Goal: Task Accomplishment & Management: Manage account settings

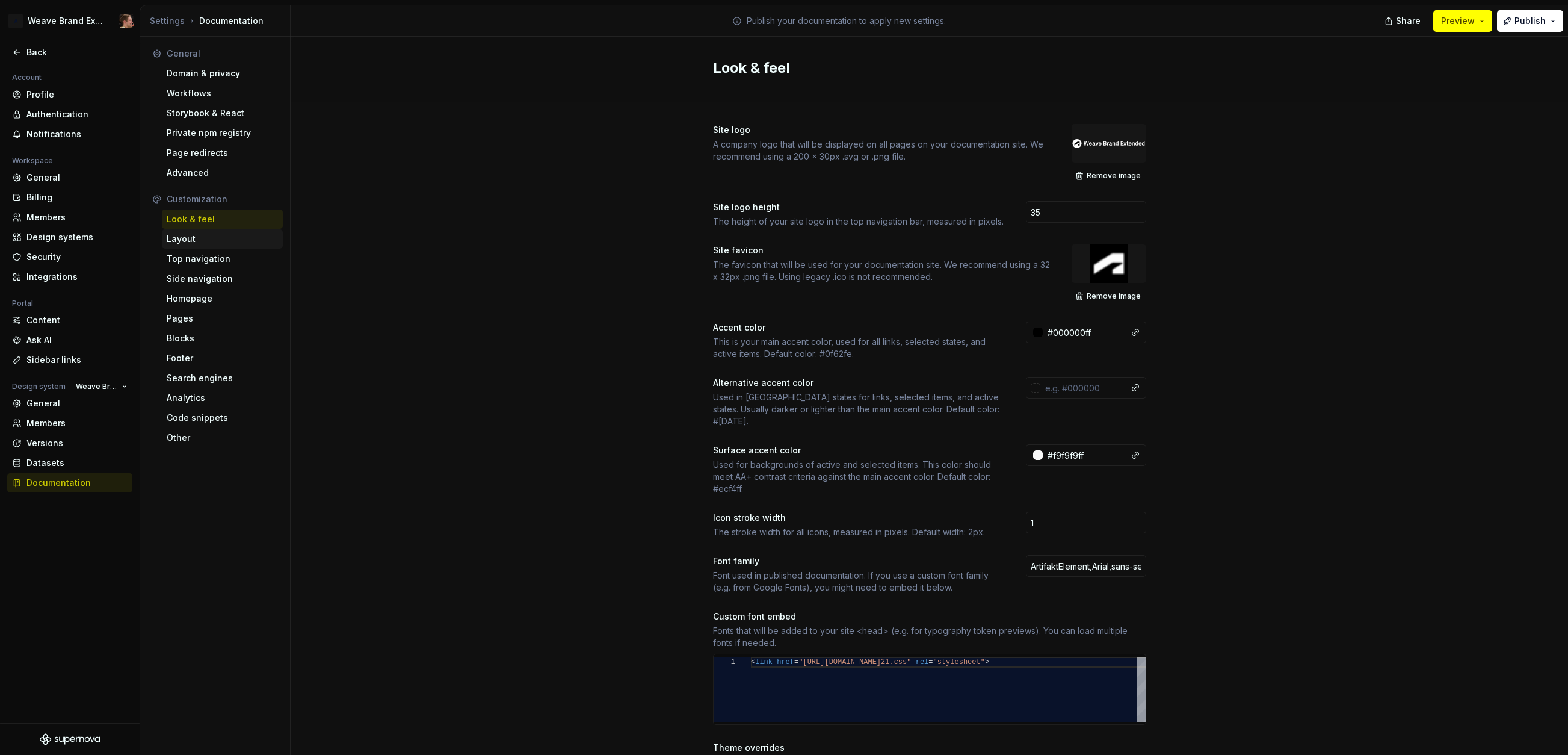
scroll to position [0, 21]
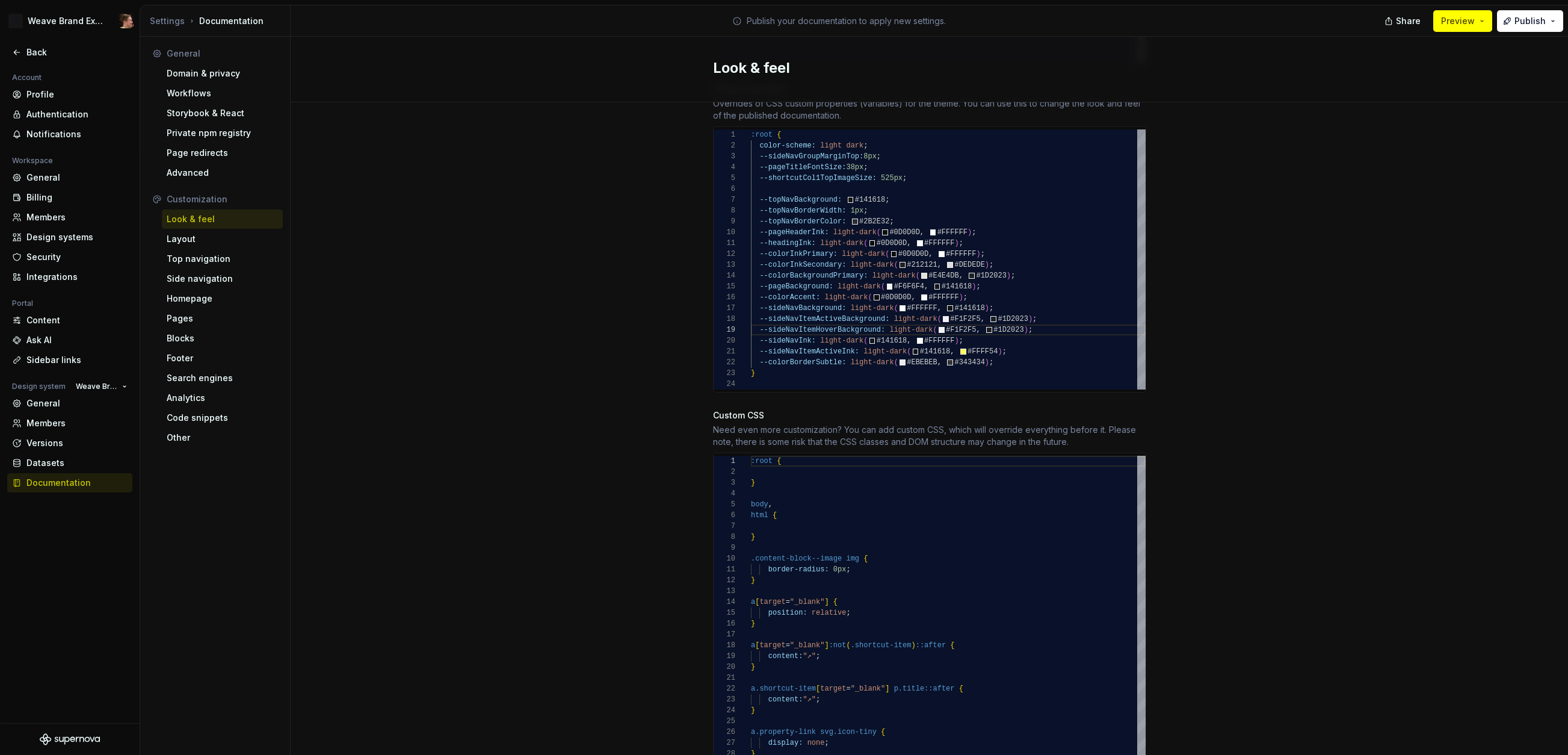
click at [447, 298] on div "Site logo A company logo that will be displayed on all pages on your documentat…" at bounding box center [929, 188] width 1278 height 1489
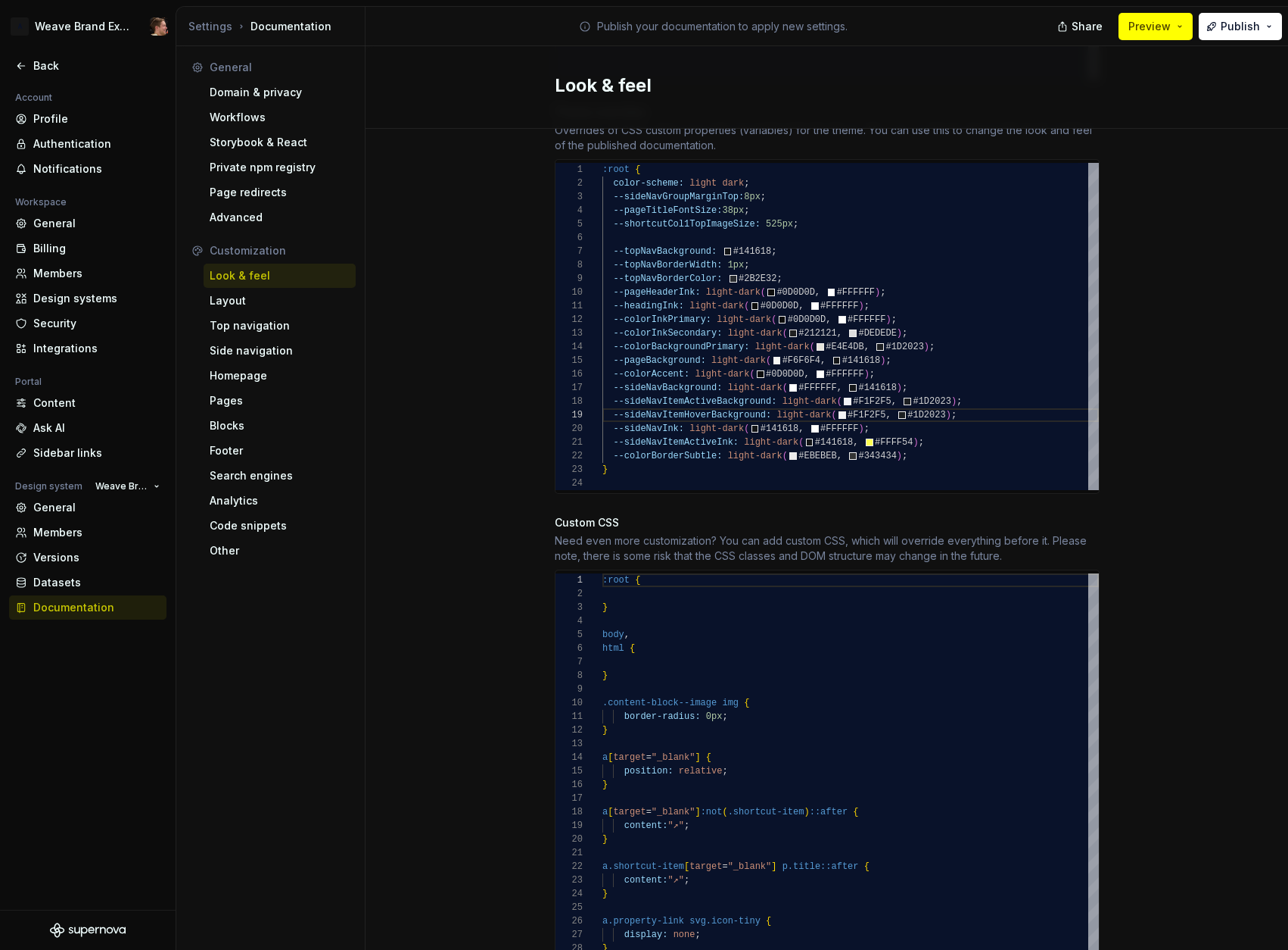
scroll to position [14, 299]
click at [943, 435] on div "color-scheme: light dark ; --sideNavGroupMarginTop: 8px ; --pageTitleFontSize: …" at bounding box center [851, 326] width 496 height 327
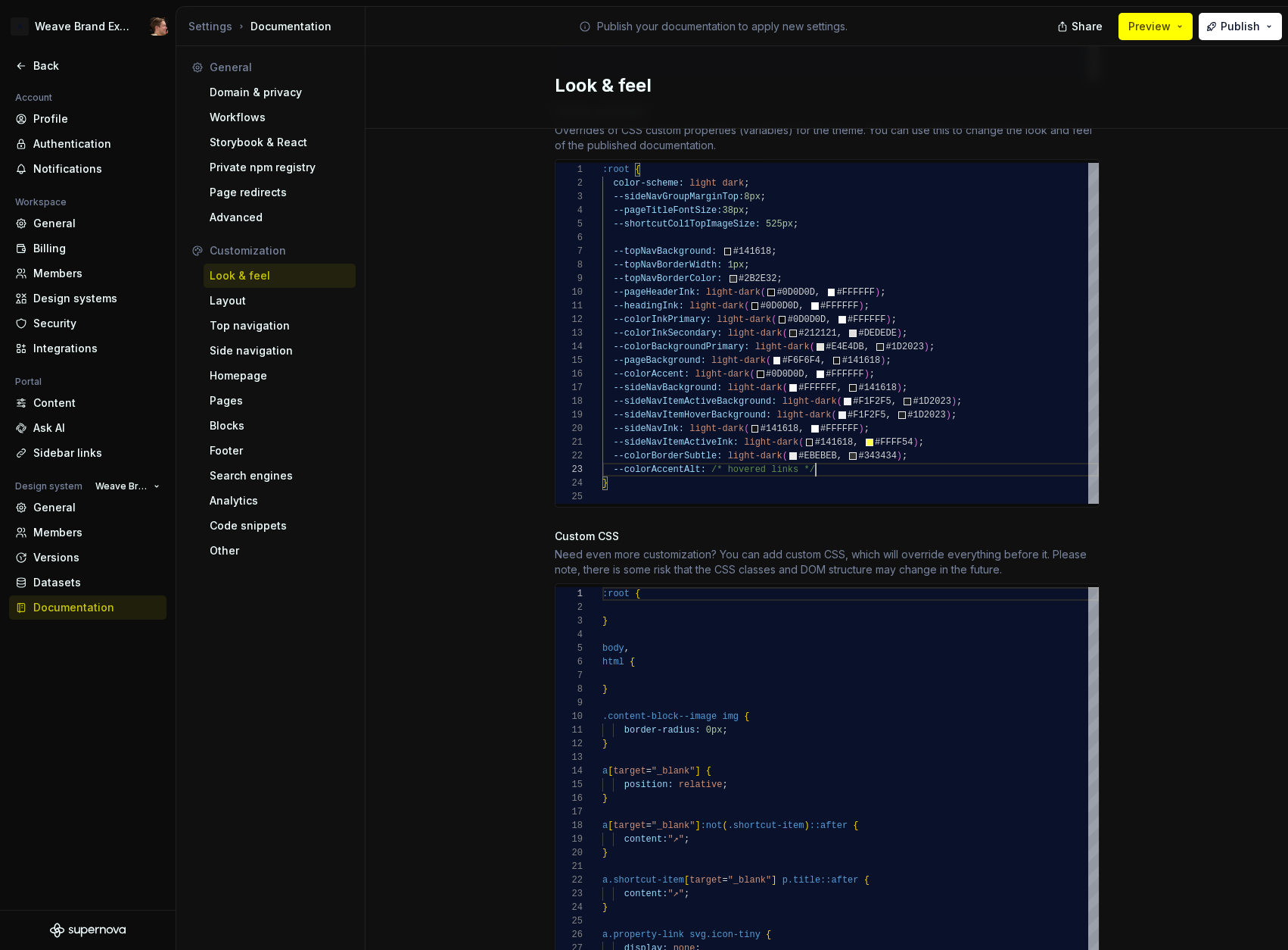
scroll to position [28, 214]
drag, startPoint x: 705, startPoint y: 455, endPoint x: 738, endPoint y: 466, distance: 34.8
click at [706, 455] on div "color-scheme: light dark ; --sideNavGroupMarginTop: 8px ; --pageTitleFontSize: …" at bounding box center [851, 333] width 496 height 341
click at [767, 454] on div "color-scheme: light dark ; --sideNavGroupMarginTop: 8px ; --pageTitleFontSize: …" at bounding box center [851, 333] width 496 height 341
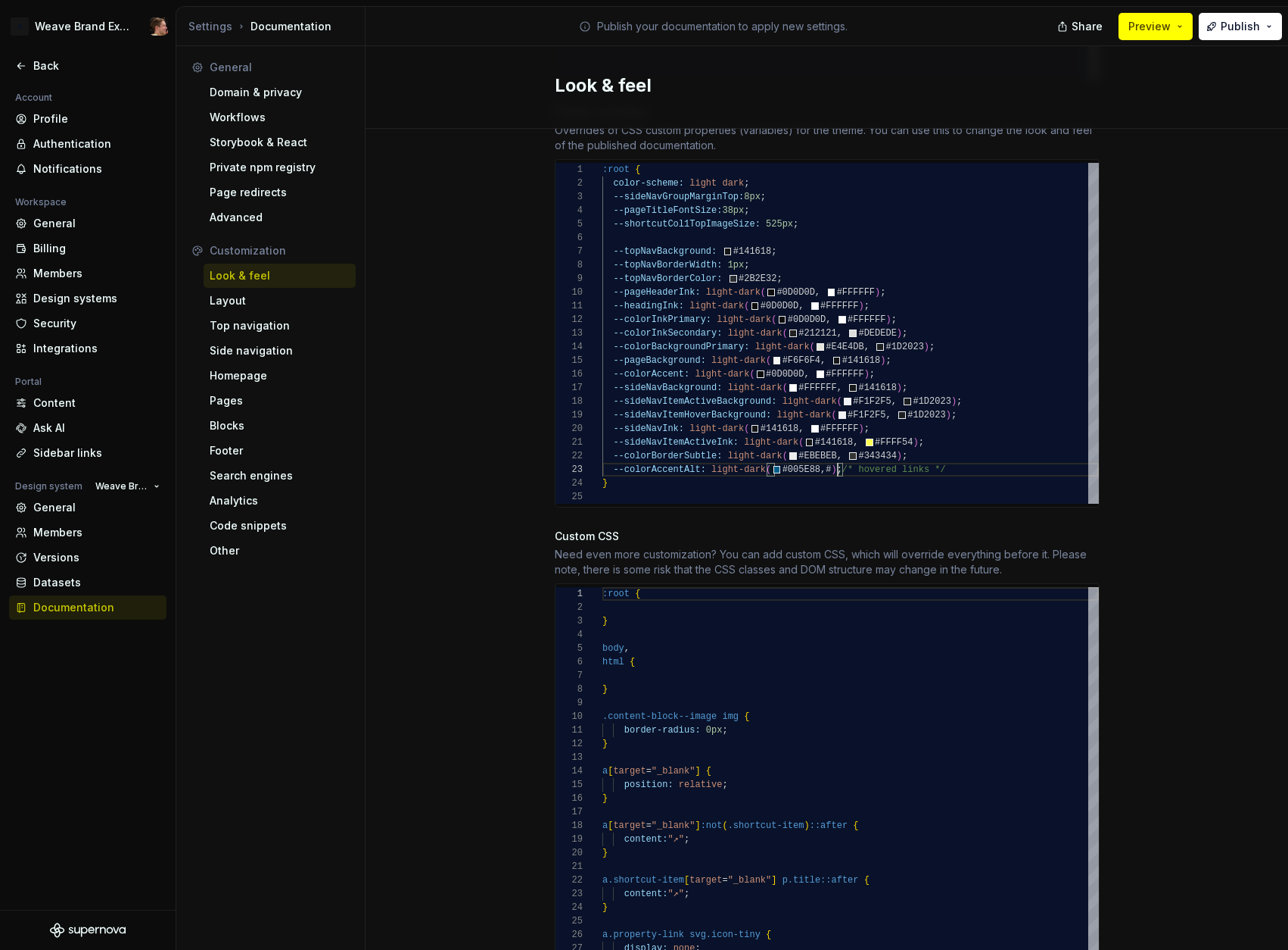
scroll to position [28, 268]
click at [937, 366] on div "color-scheme: light dark ; --sideNavGroupMarginTop: 8px ; --pageTitleFontSize: …" at bounding box center [851, 333] width 496 height 341
click at [909, 470] on div "color-scheme: light dark ; --sideNavGroupMarginTop: 8px ; --pageTitleFontSize: …" at bounding box center [851, 333] width 496 height 341
type textarea "**********"
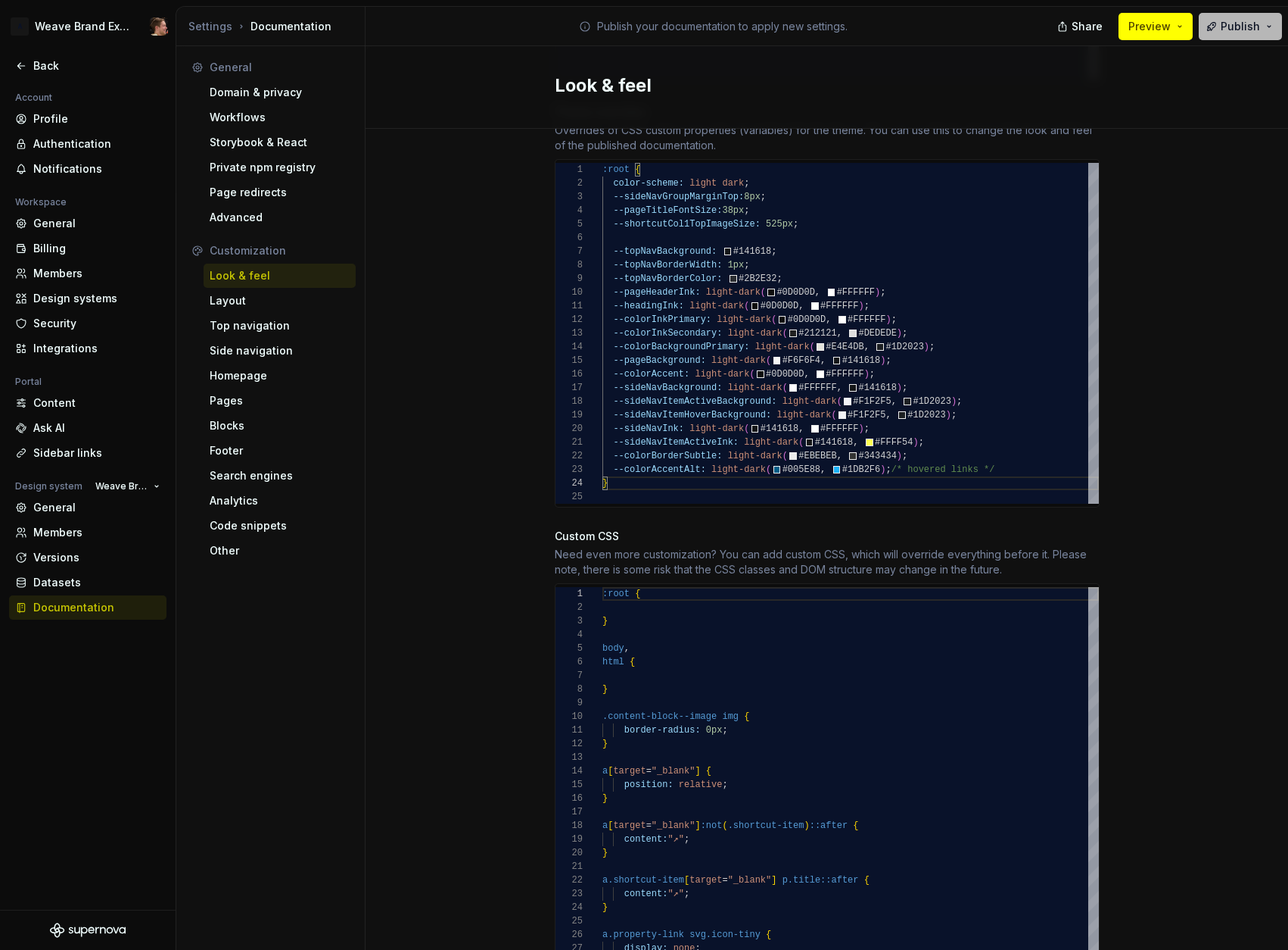
click at [1230, 27] on span "Publish" at bounding box center [1240, 27] width 39 height 15
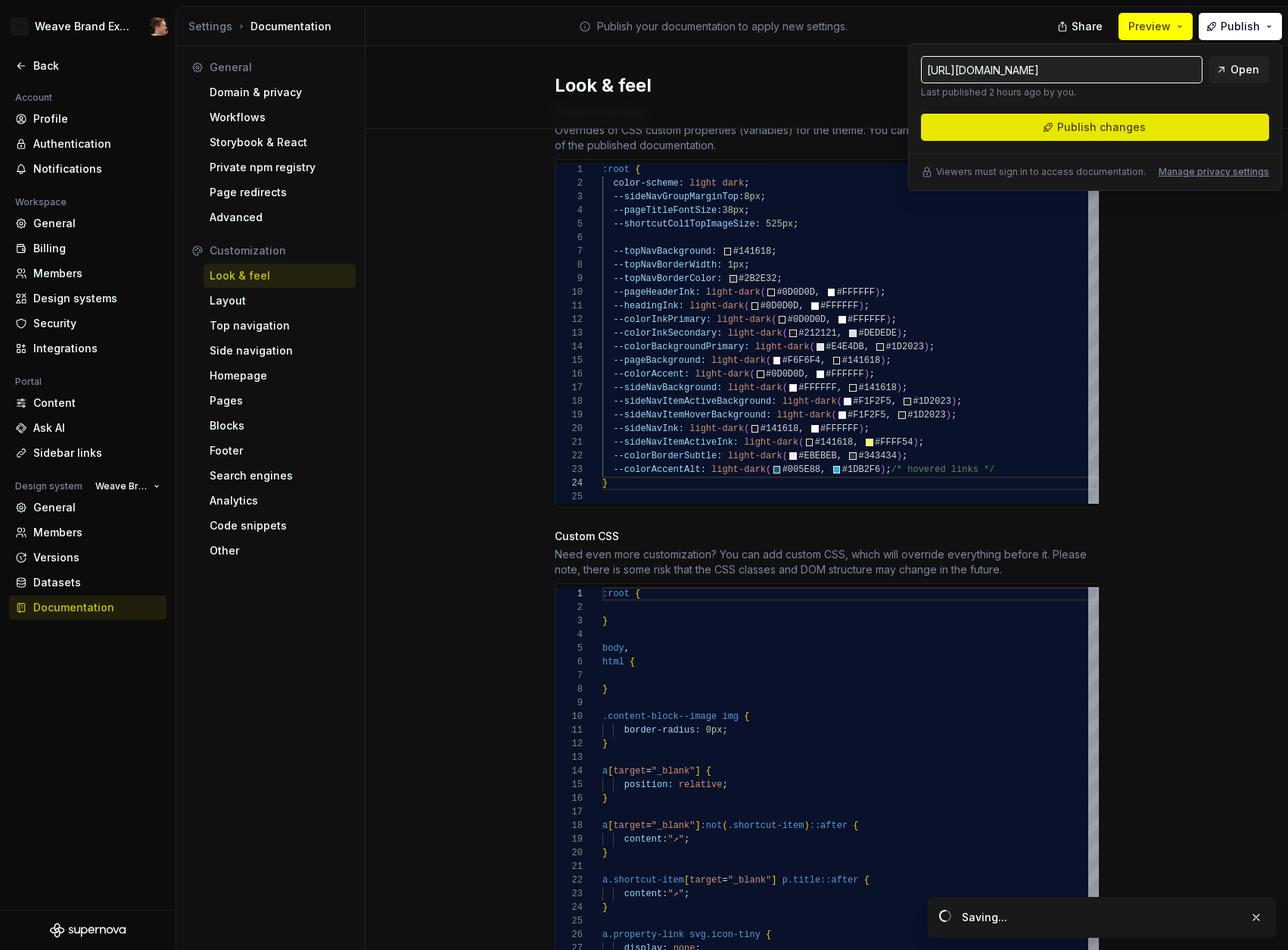
click at [1131, 129] on span "Publish changes" at bounding box center [1102, 127] width 89 height 15
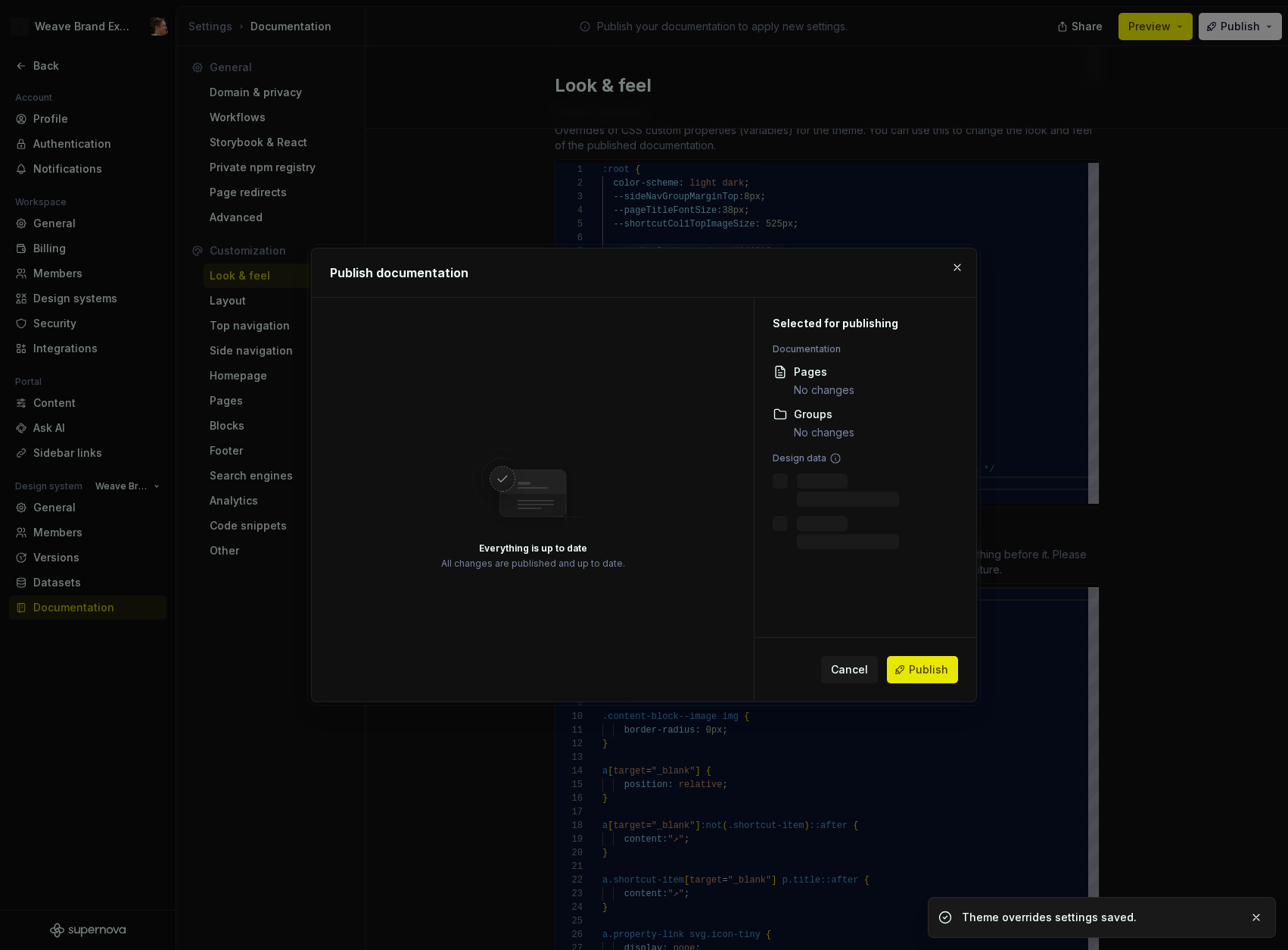
click at [926, 666] on span "Publish" at bounding box center [928, 670] width 39 height 15
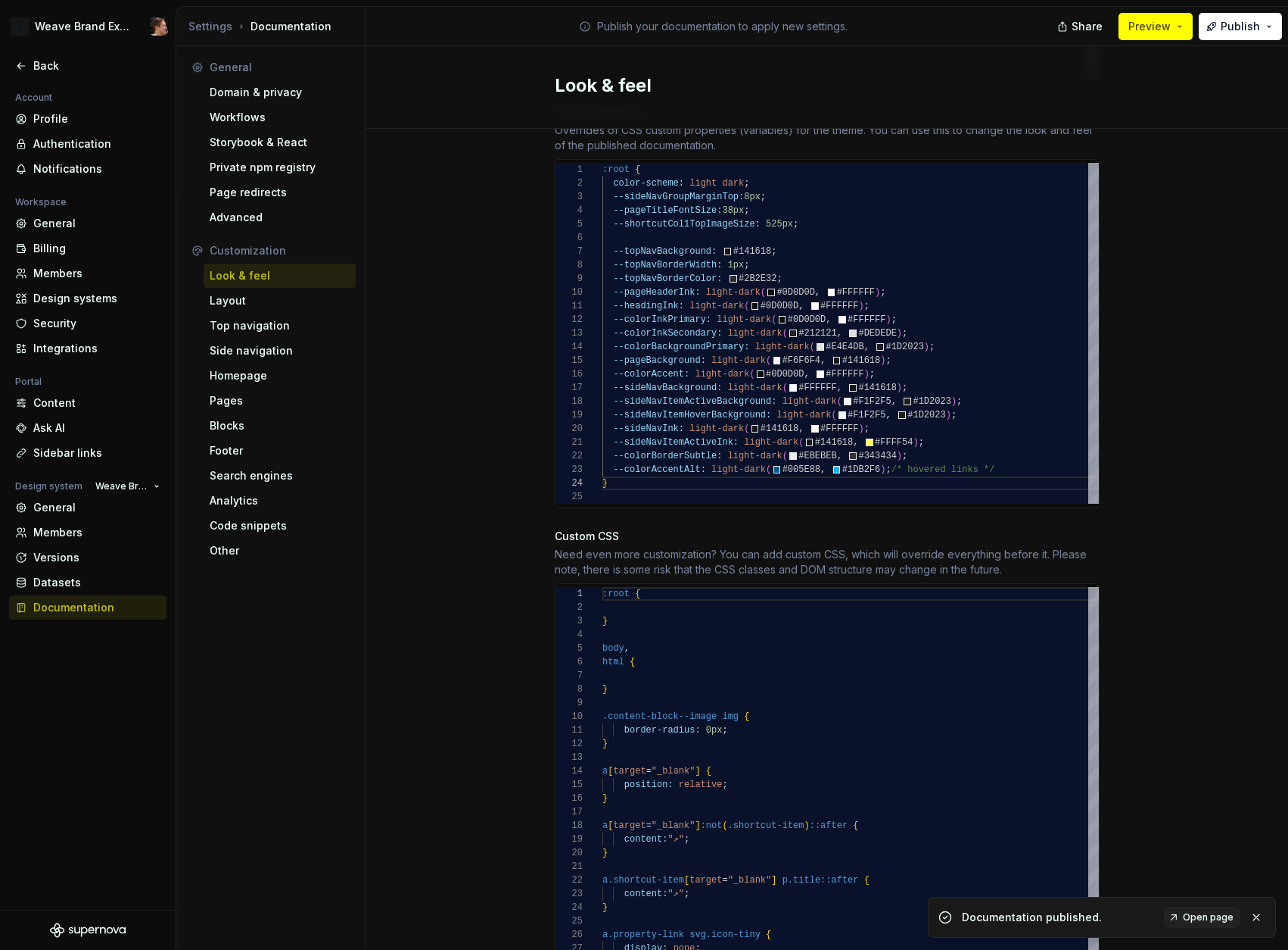
click at [1133, 340] on div "Site logo A company logo that will be displayed on all pages on your documentat…" at bounding box center [826, 244] width 923 height 1886
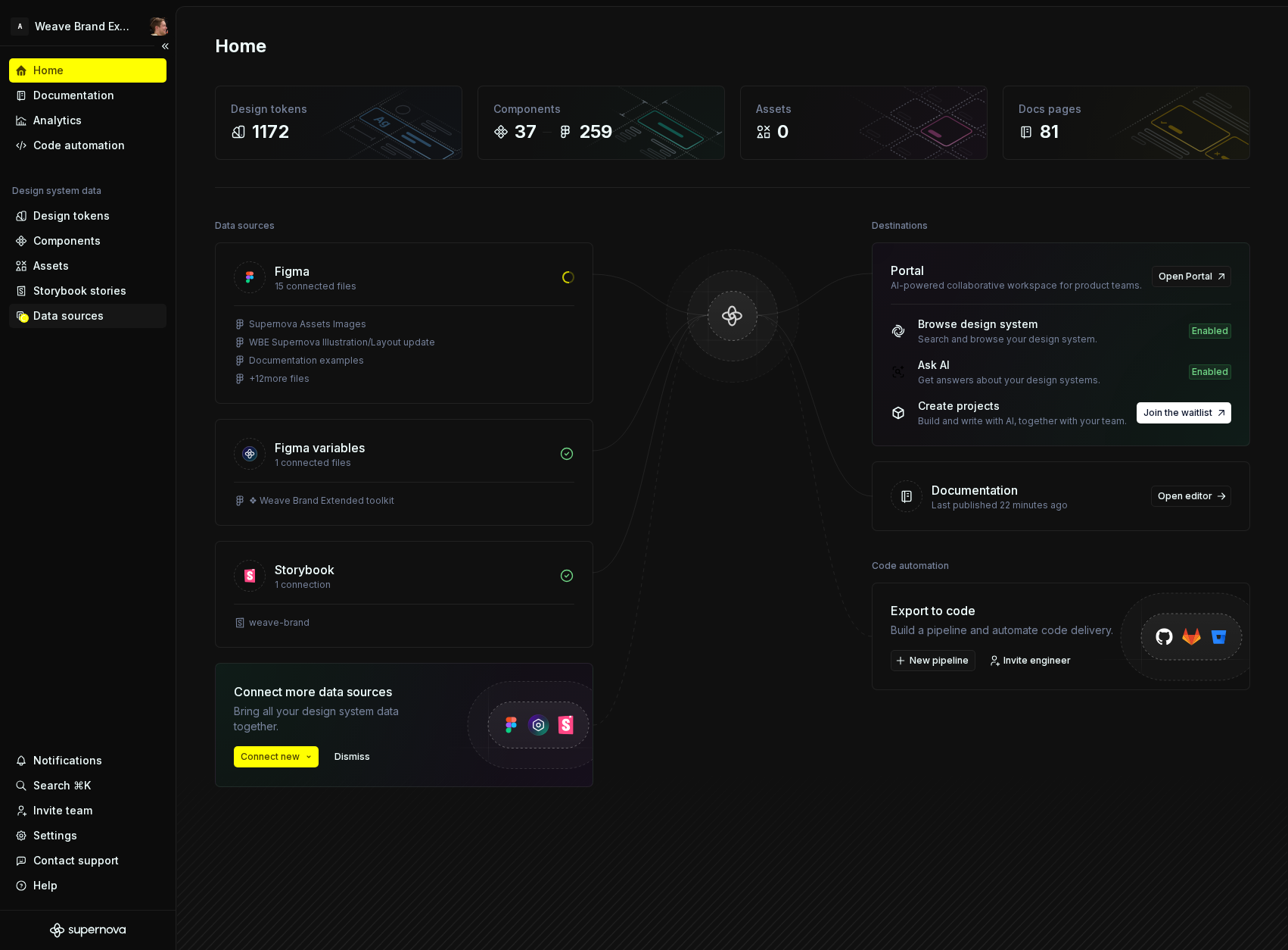
click at [65, 313] on div "Data sources" at bounding box center [68, 316] width 70 height 15
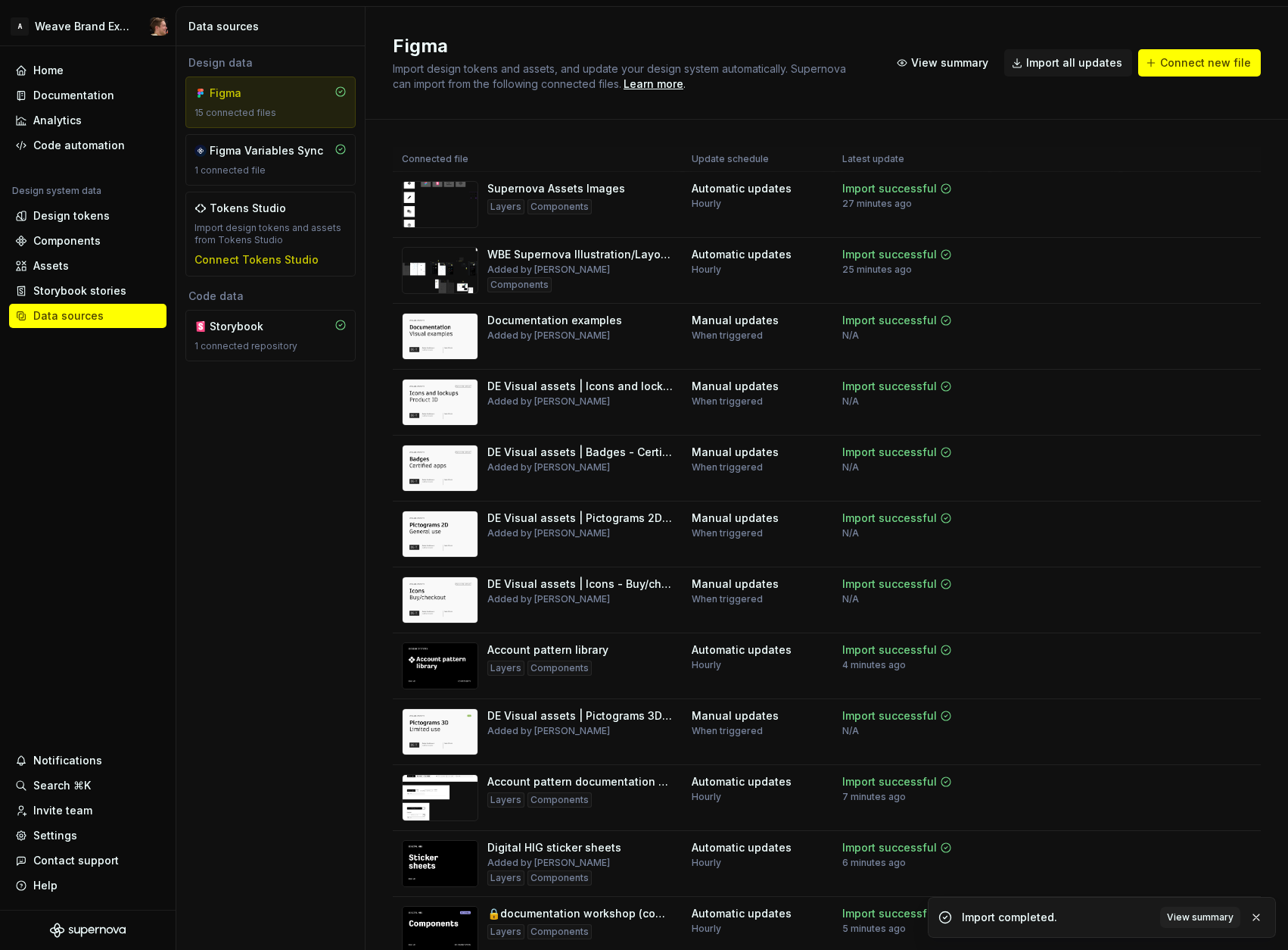
click at [224, 416] on div "Design data Figma 15 connected files Figma Variables Sync 1 connected file Toke…" at bounding box center [270, 497] width 188 height 903
click at [99, 830] on div "Settings" at bounding box center [88, 835] width 145 height 15
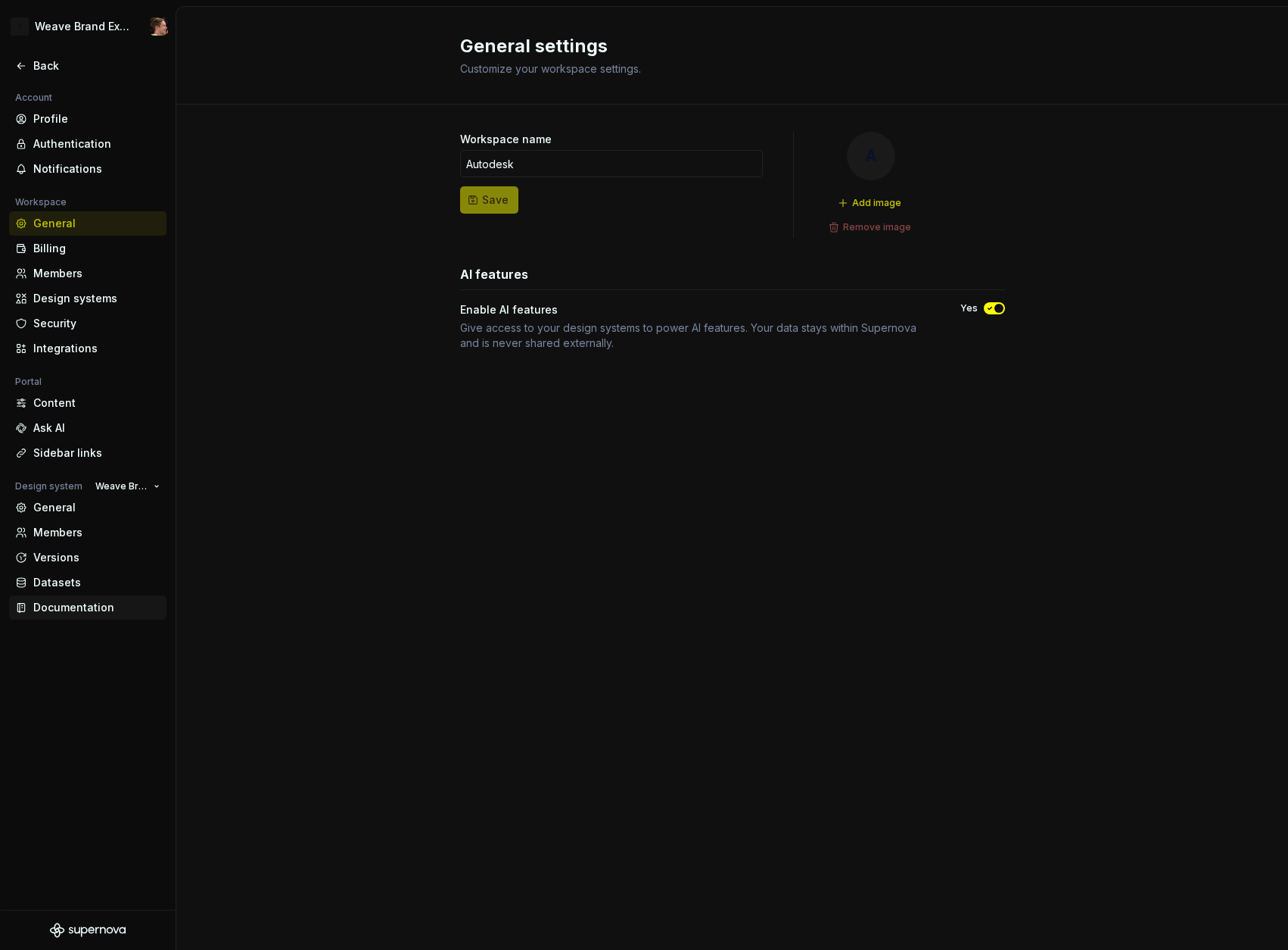
click at [93, 613] on div "Documentation" at bounding box center [96, 608] width 127 height 15
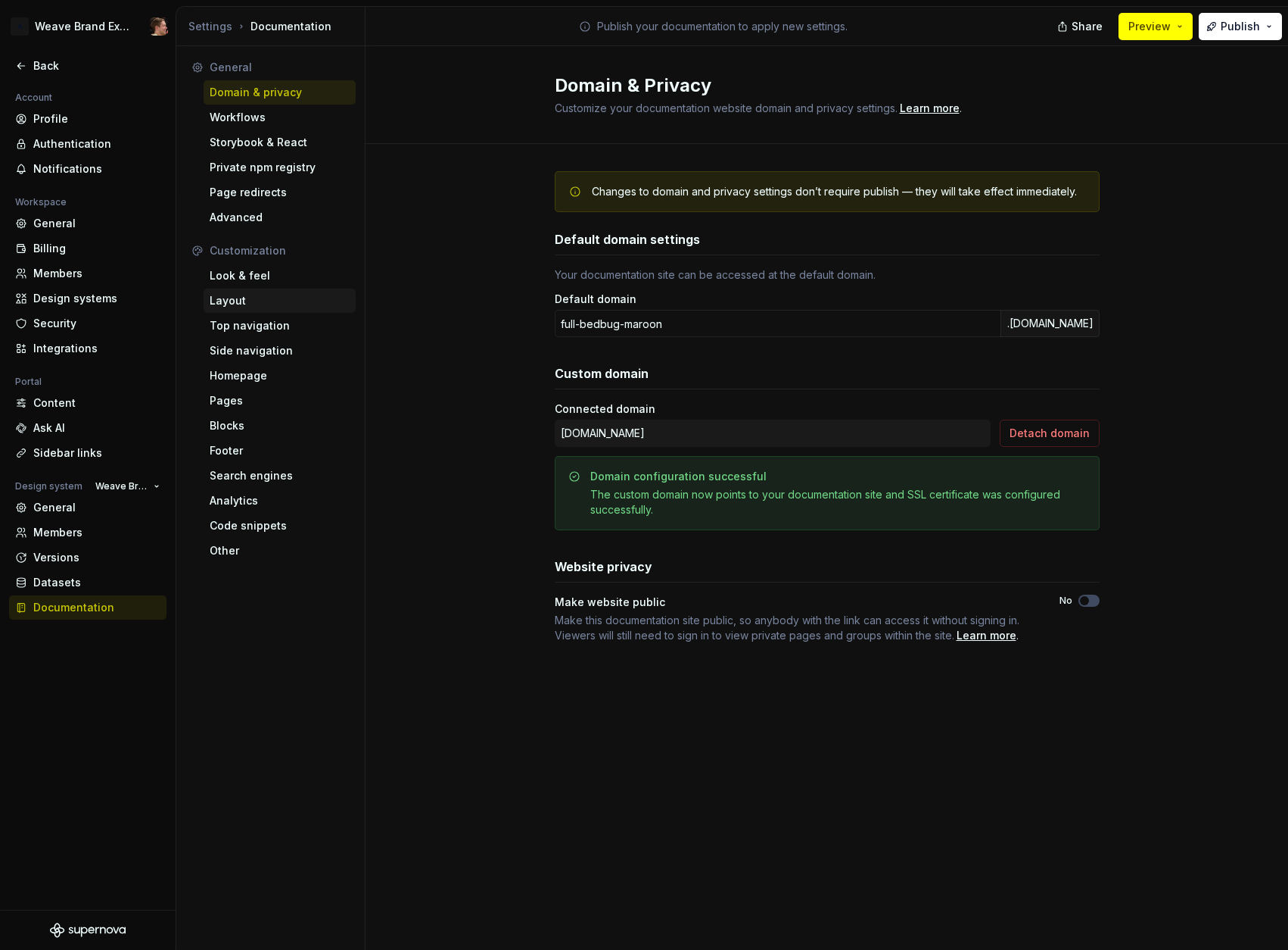
drag, startPoint x: 267, startPoint y: 270, endPoint x: 349, endPoint y: 296, distance: 86.0
click at [267, 270] on div "Look & feel" at bounding box center [280, 276] width 140 height 15
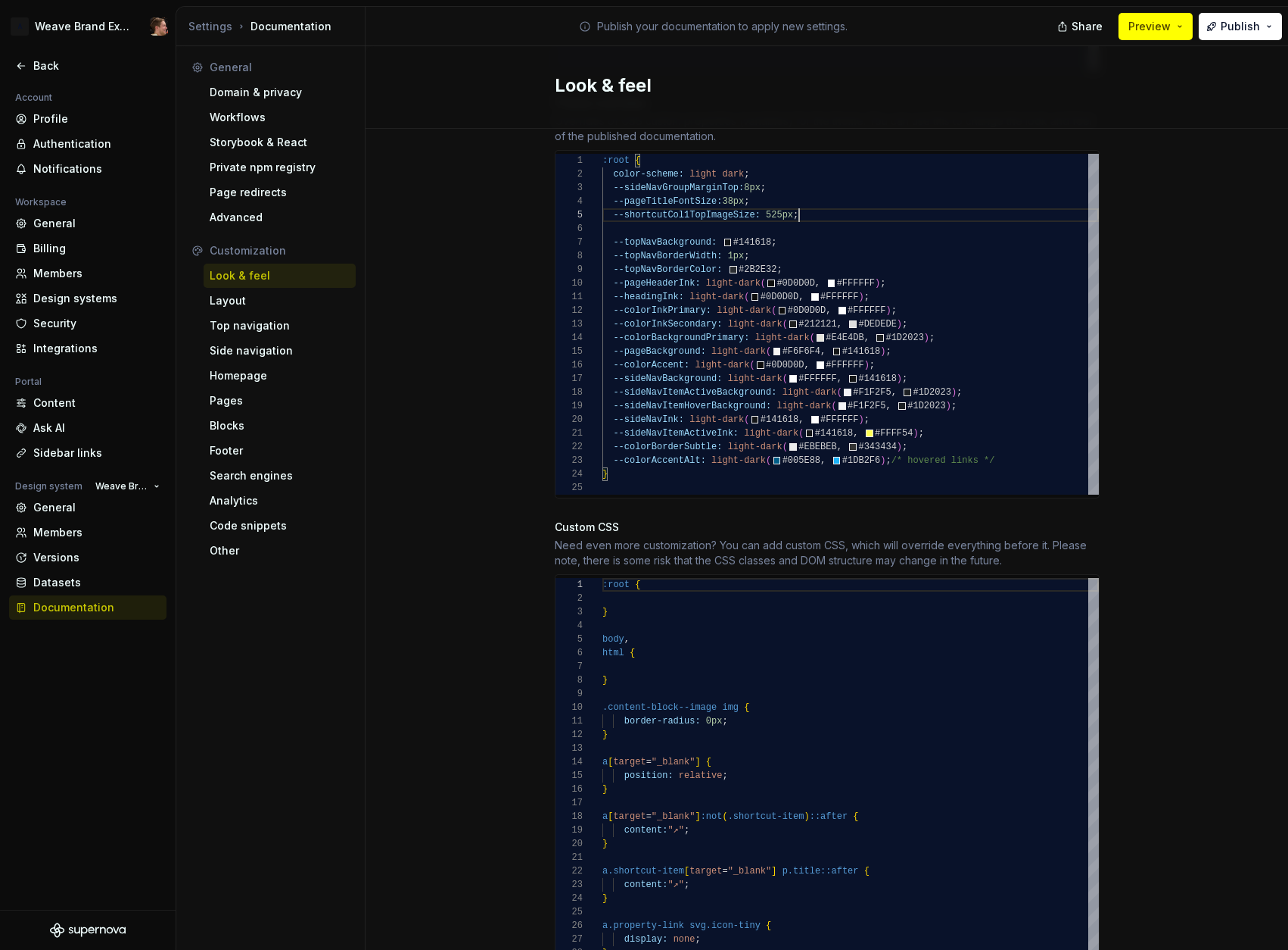
scroll to position [54, 197]
click at [825, 201] on div ":root { color-scheme: light dark ; --sideNavGroupMarginTop: 8px ; --pageTitleFo…" at bounding box center [851, 324] width 496 height 341
click at [953, 296] on div ":root { color-scheme: light dark ; --sideNavGroupMarginTop: 8px ; --pageTitleFo…" at bounding box center [851, 324] width 496 height 341
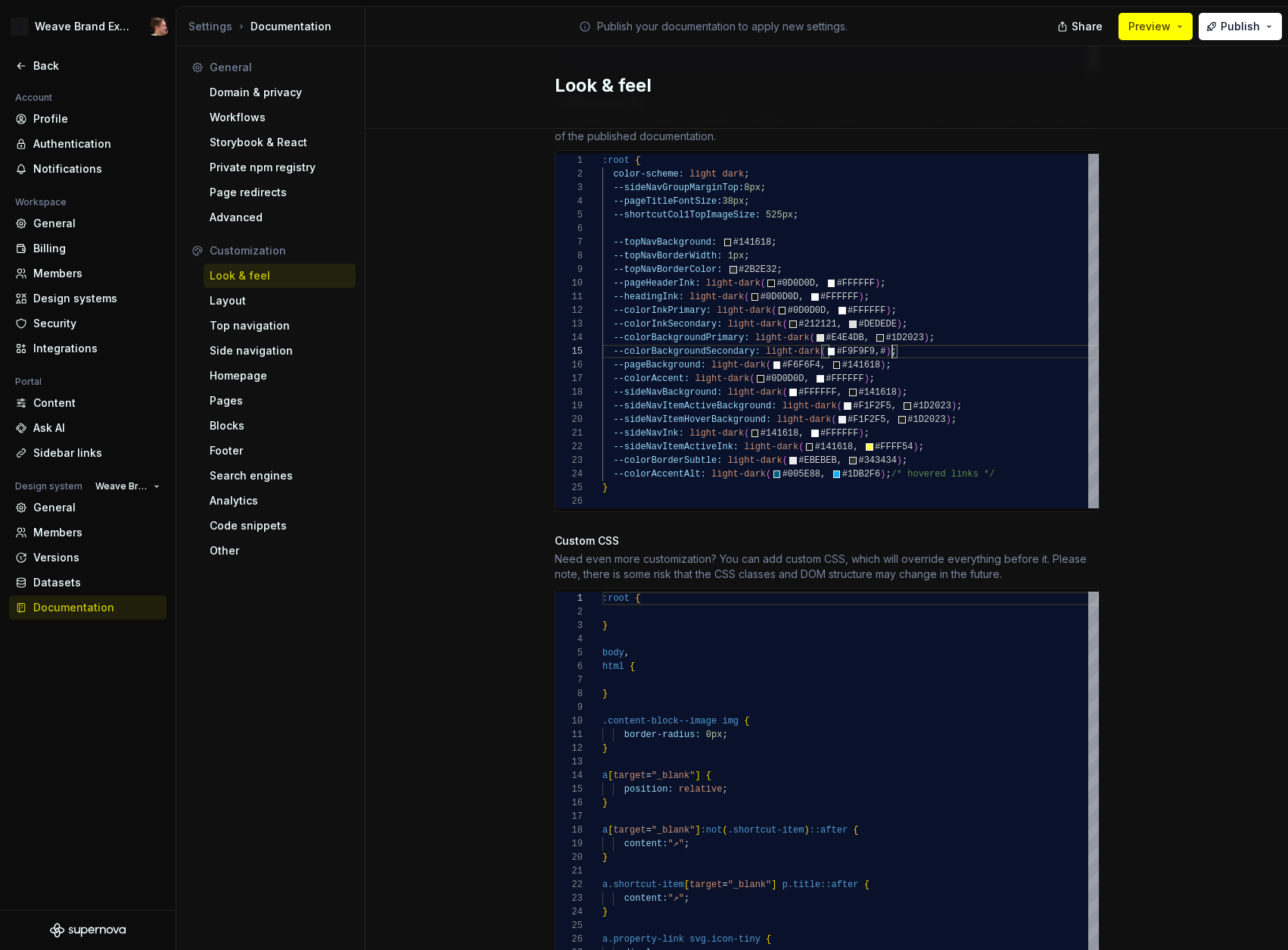
scroll to position [54, 322]
type textarea "**********"
click at [1172, 357] on div "Site logo A company logo that will be displayed on all pages on your documentat…" at bounding box center [826, 241] width 923 height 1900
click at [1235, 31] on span "Publish" at bounding box center [1240, 27] width 39 height 15
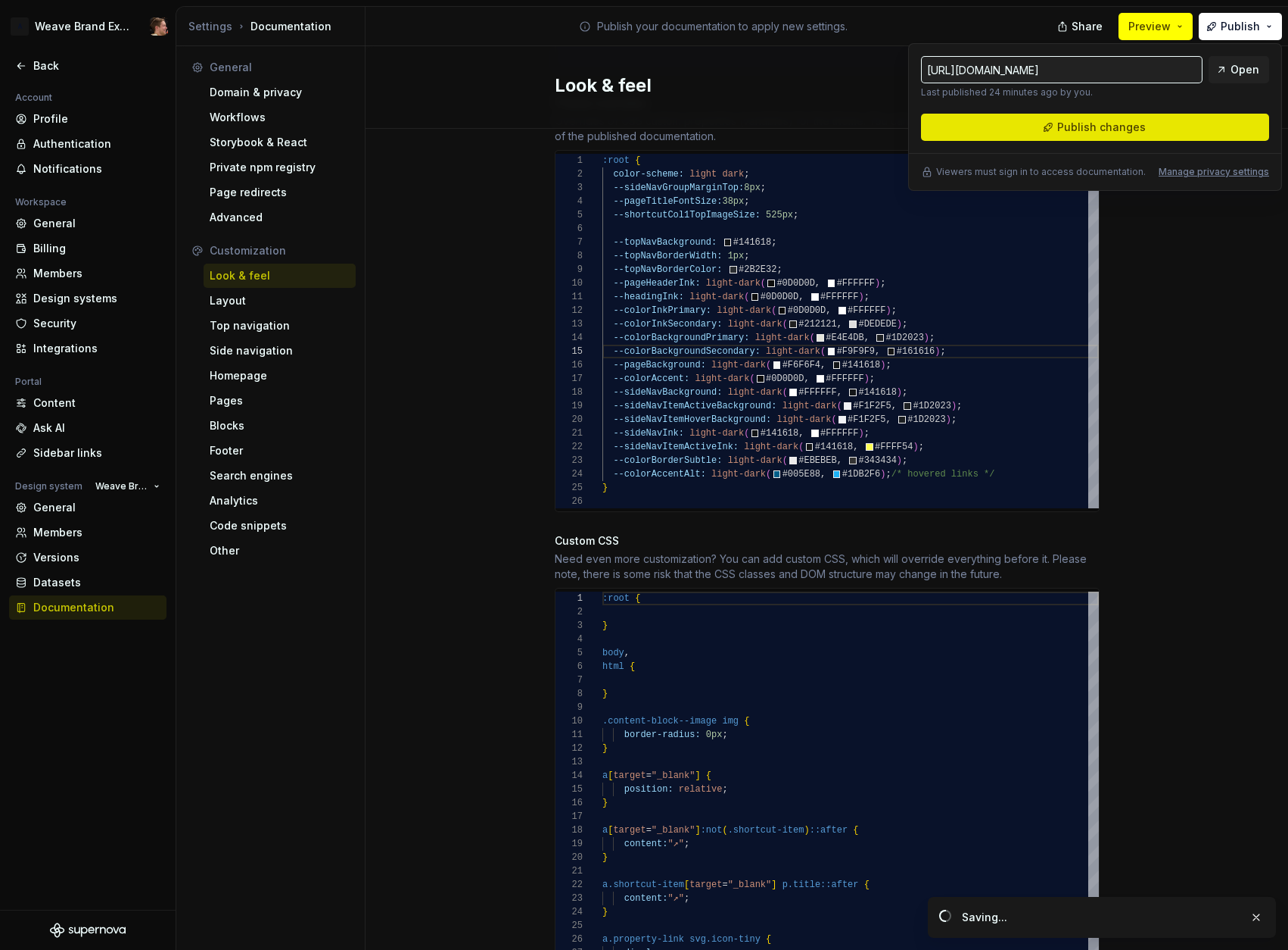
click at [1202, 121] on button "Publish changes" at bounding box center [1095, 127] width 348 height 28
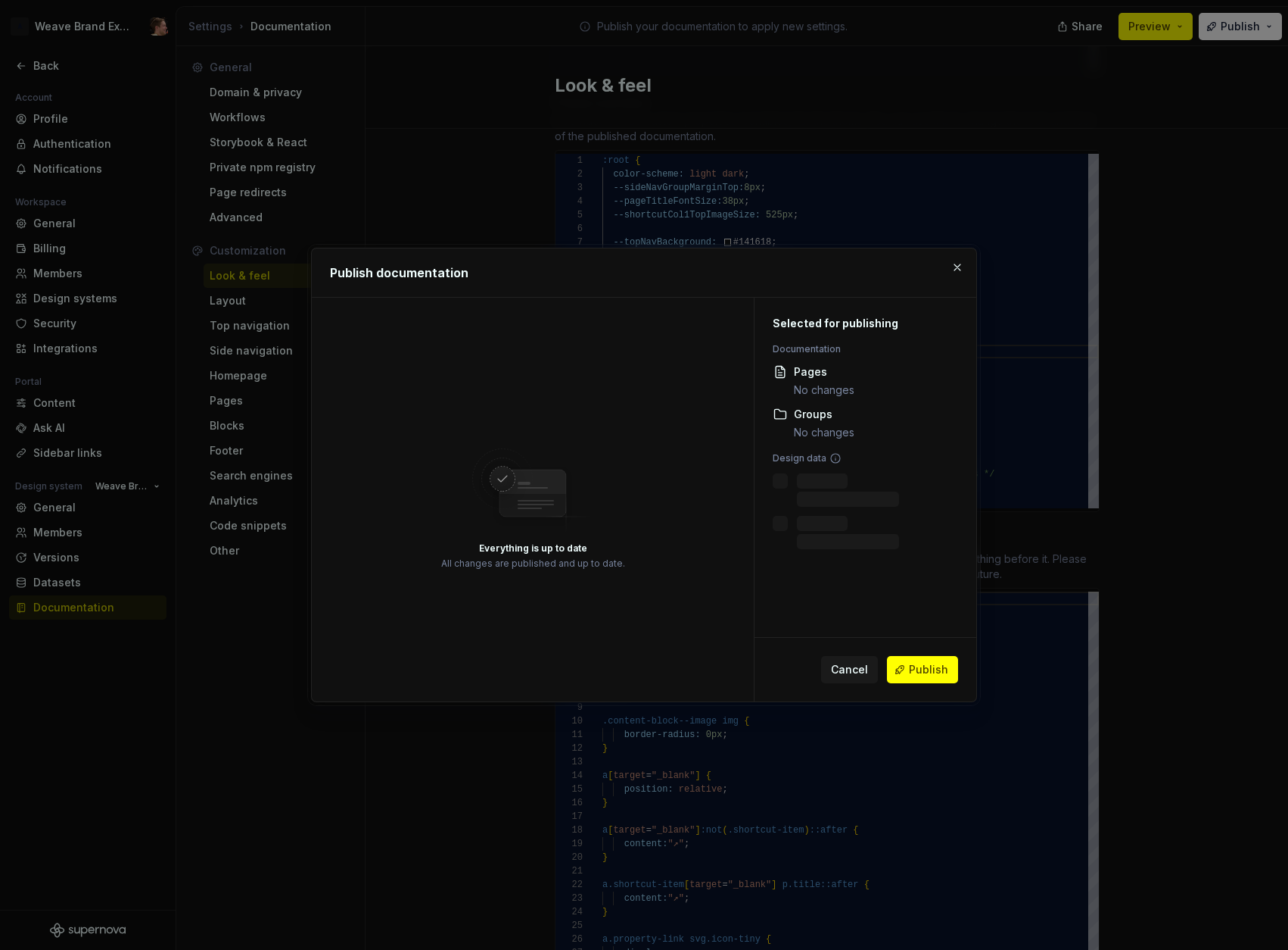
drag, startPoint x: 923, startPoint y: 673, endPoint x: 961, endPoint y: 650, distance: 44.4
click at [924, 673] on span "Publish" at bounding box center [928, 670] width 39 height 15
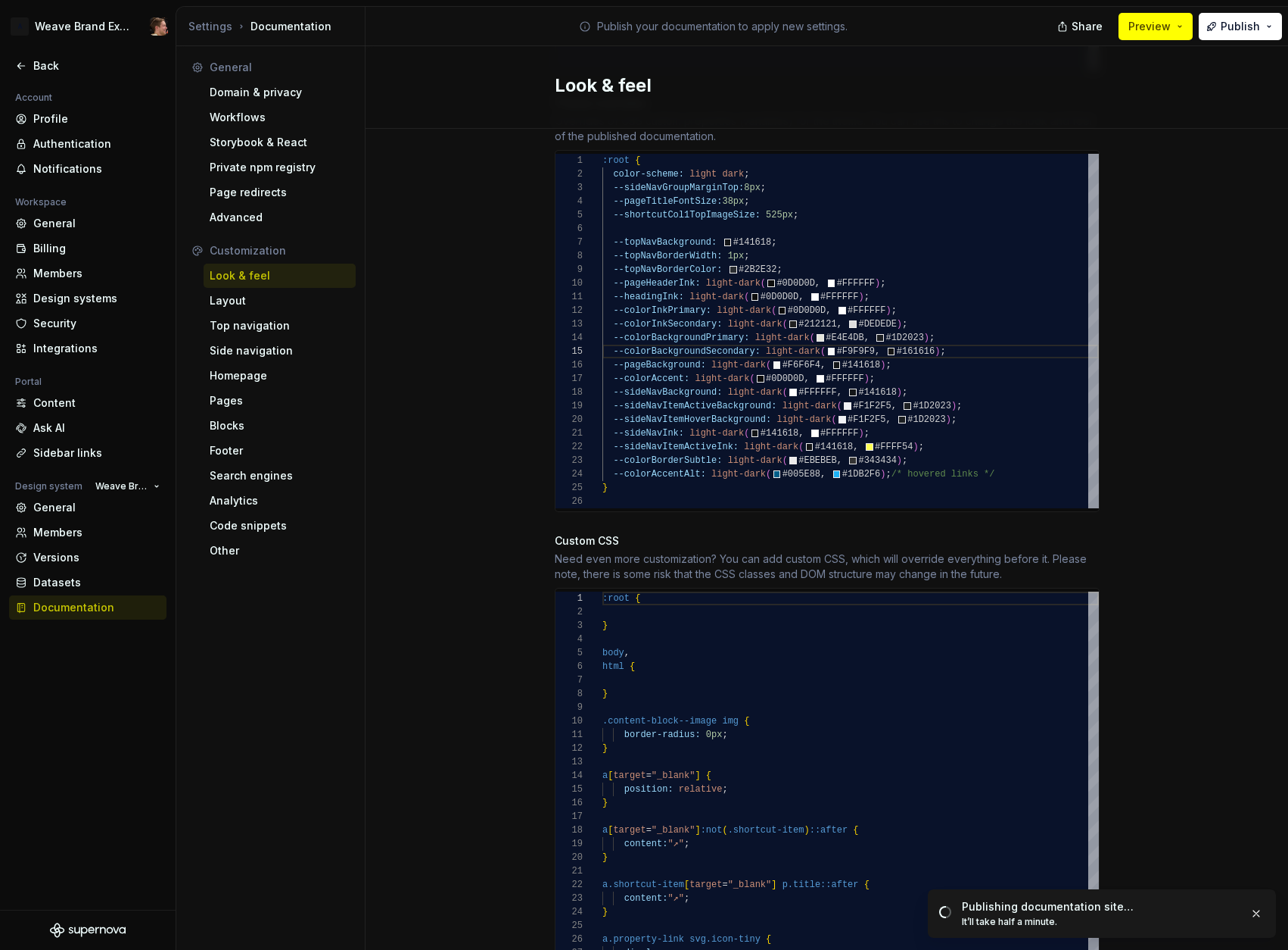
click at [1102, 134] on div "Site logo A company logo that will be displayed on all pages on your documentat…" at bounding box center [826, 241] width 923 height 1900
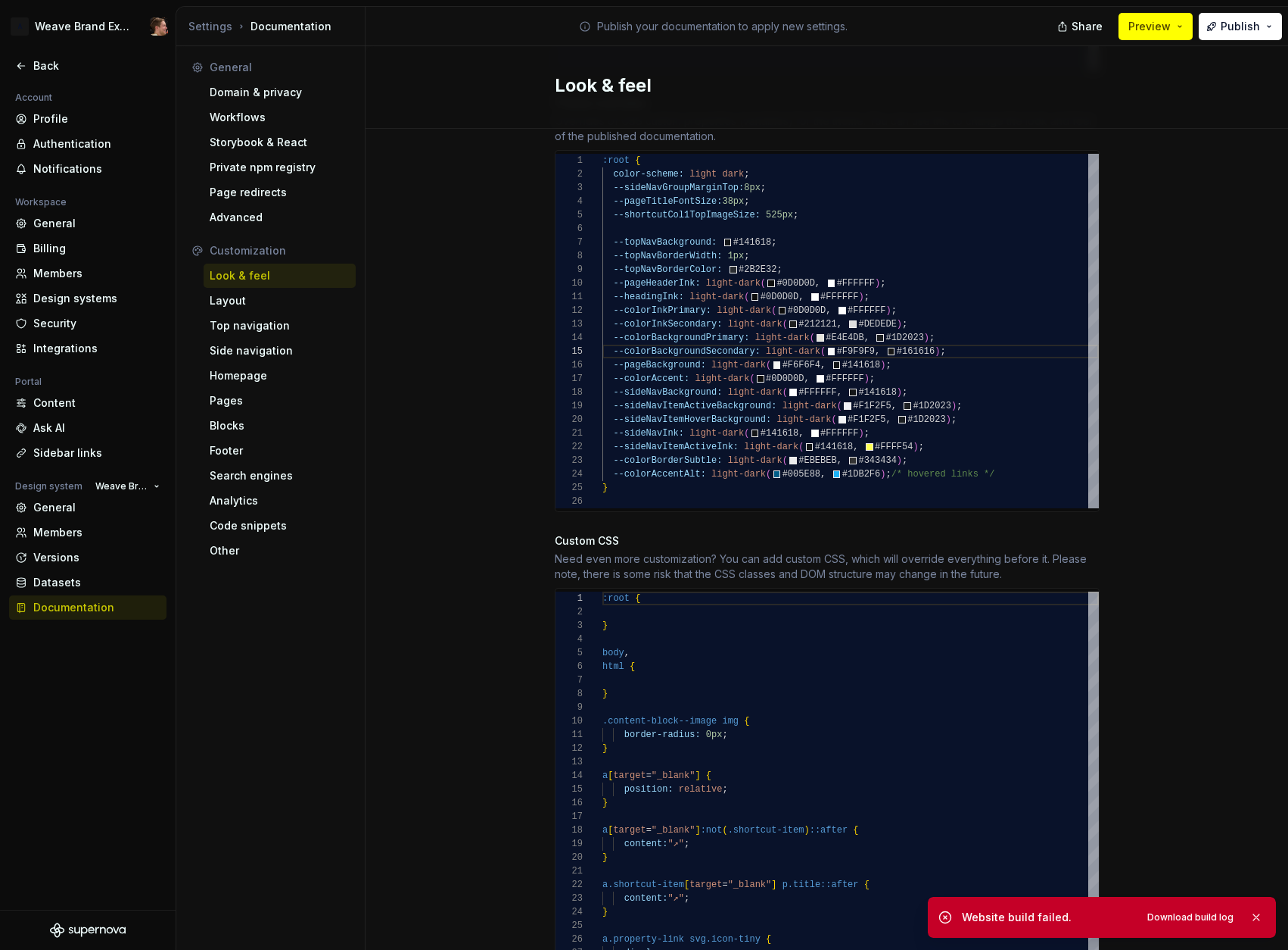
drag, startPoint x: 1126, startPoint y: 708, endPoint x: 1128, endPoint y: 718, distance: 10.2
click at [1126, 709] on div "Site logo A company logo that will be displayed on all pages on your documentat…" at bounding box center [826, 241] width 923 height 1900
click at [1149, 785] on div "Site logo A company logo that will be displayed on all pages on your documentat…" at bounding box center [826, 241] width 923 height 1900
click at [972, 339] on div ":root { color-scheme: light dark ; --sideNavGroupMarginTop: 8px ; --pageTitleFo…" at bounding box center [851, 331] width 496 height 355
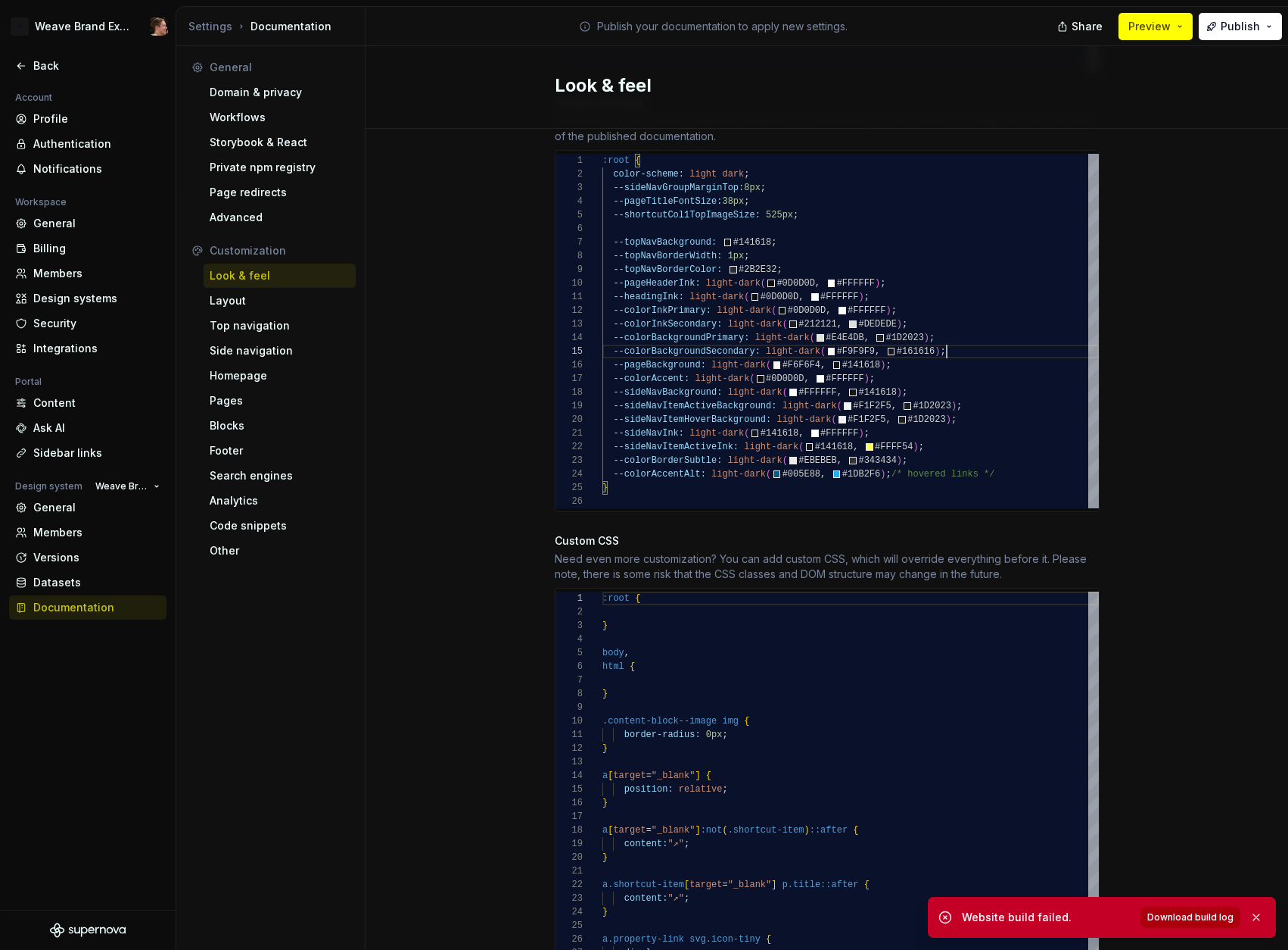
click at [1213, 919] on span "Download build log" at bounding box center [1191, 917] width 87 height 12
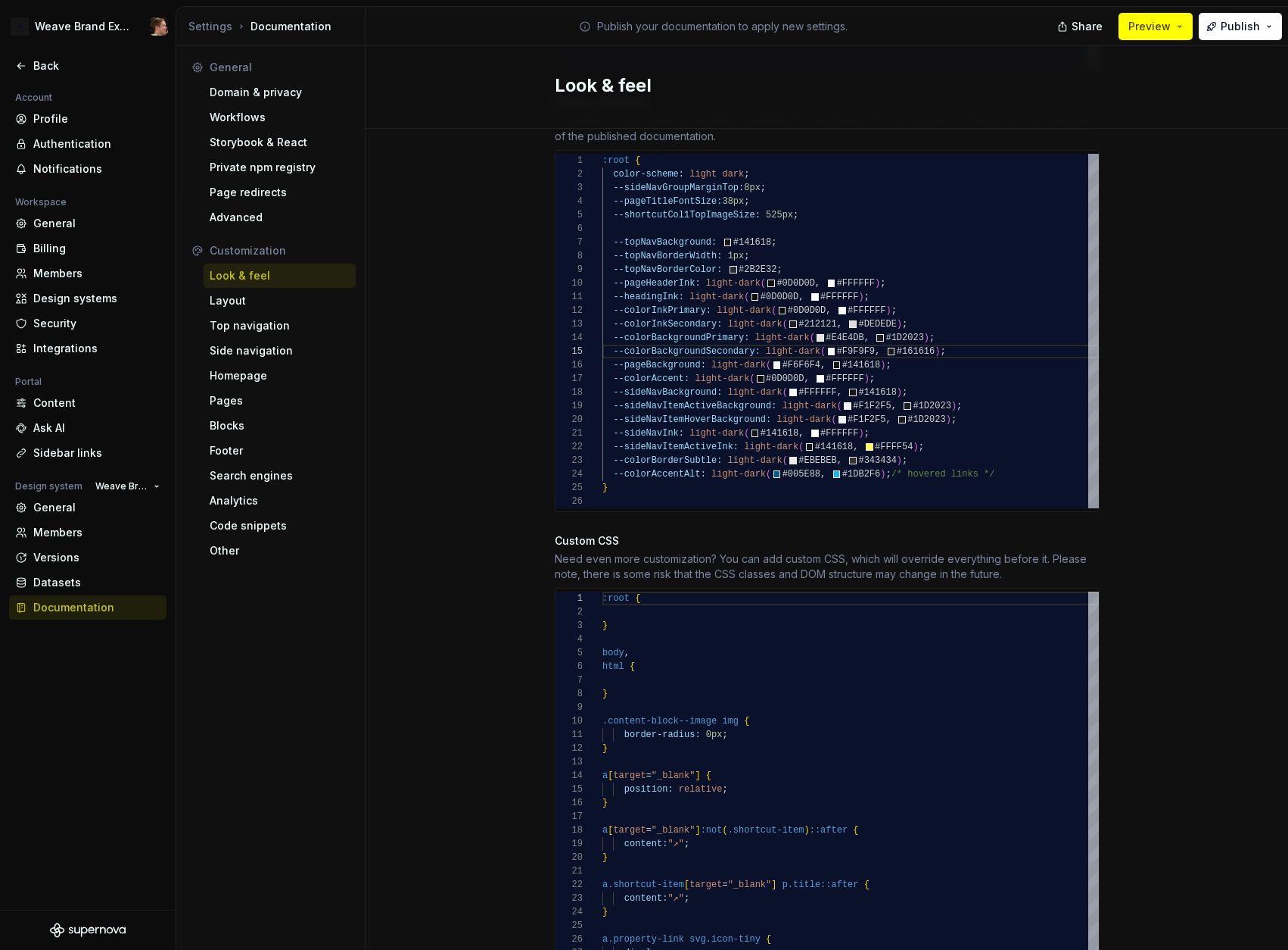
click at [1162, 188] on div "Site logo A company logo that will be displayed on all pages on your documentat…" at bounding box center [826, 241] width 923 height 1900
drag, startPoint x: 1216, startPoint y: 152, endPoint x: 1220, endPoint y: 137, distance: 15.5
click at [1218, 145] on div "Site logo A company logo that will be displayed on all pages on your documentat…" at bounding box center [826, 241] width 923 height 1900
click at [1251, 26] on span "Publish" at bounding box center [1240, 27] width 39 height 15
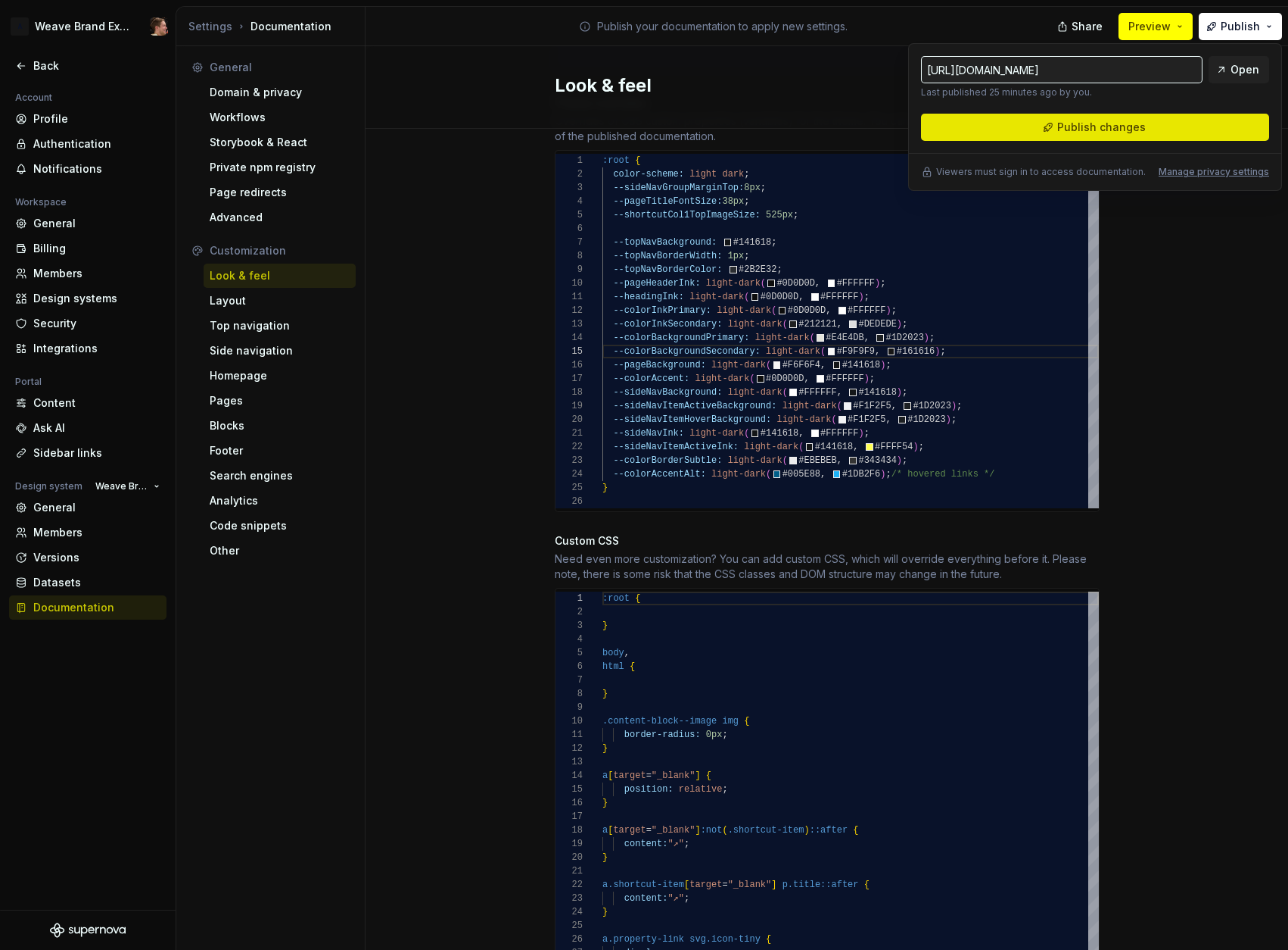
click at [1149, 133] on button "Publish changes" at bounding box center [1095, 127] width 348 height 28
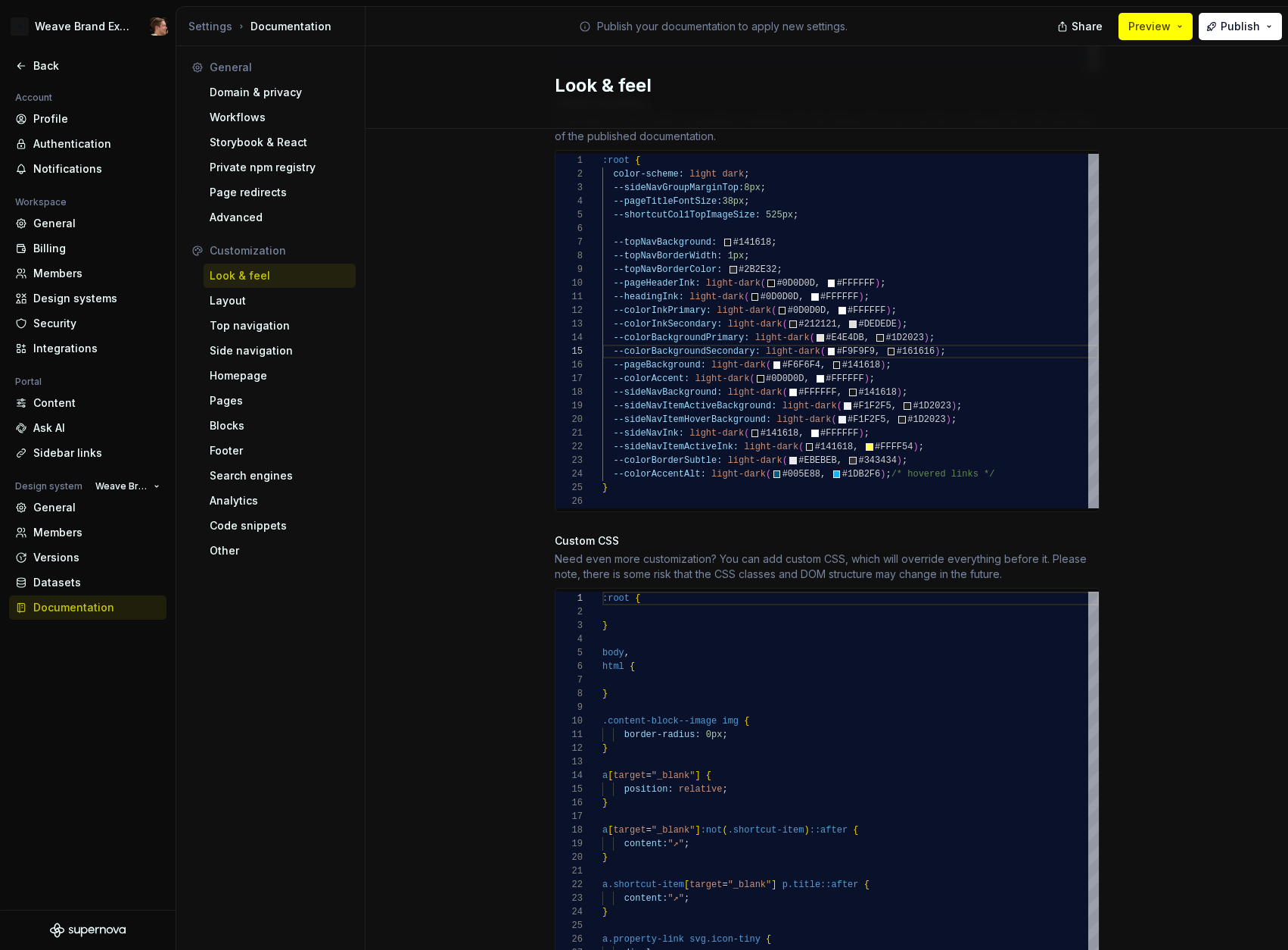
drag, startPoint x: 1199, startPoint y: 88, endPoint x: 1221, endPoint y: 56, distance: 38.8
click at [1199, 88] on div "Look & feel" at bounding box center [826, 87] width 923 height 83
drag, startPoint x: 1232, startPoint y: 31, endPoint x: 1228, endPoint y: 39, distance: 8.9
click at [1232, 31] on span "Publish" at bounding box center [1240, 27] width 39 height 15
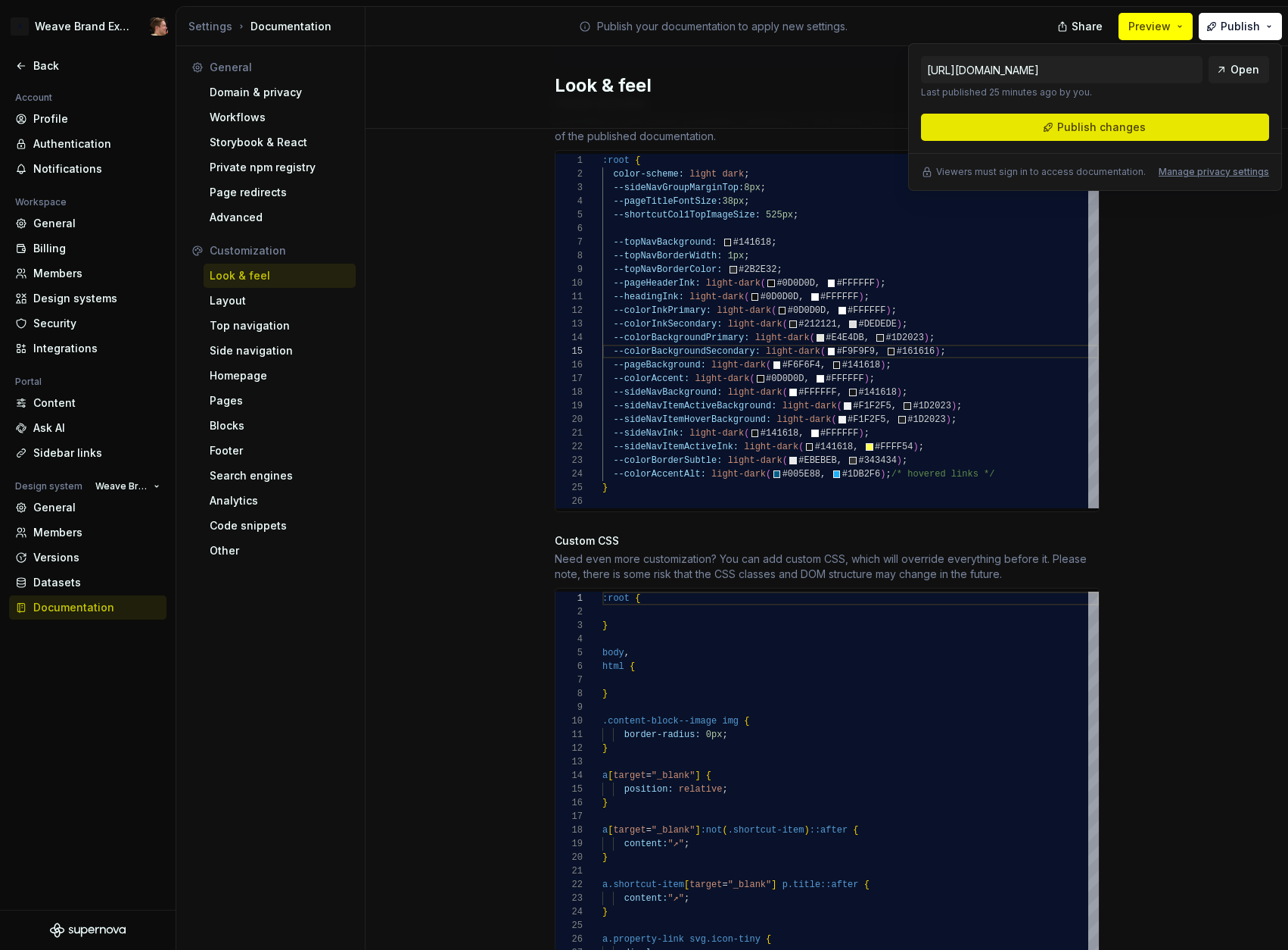
click at [1138, 133] on span "Publish changes" at bounding box center [1102, 127] width 89 height 15
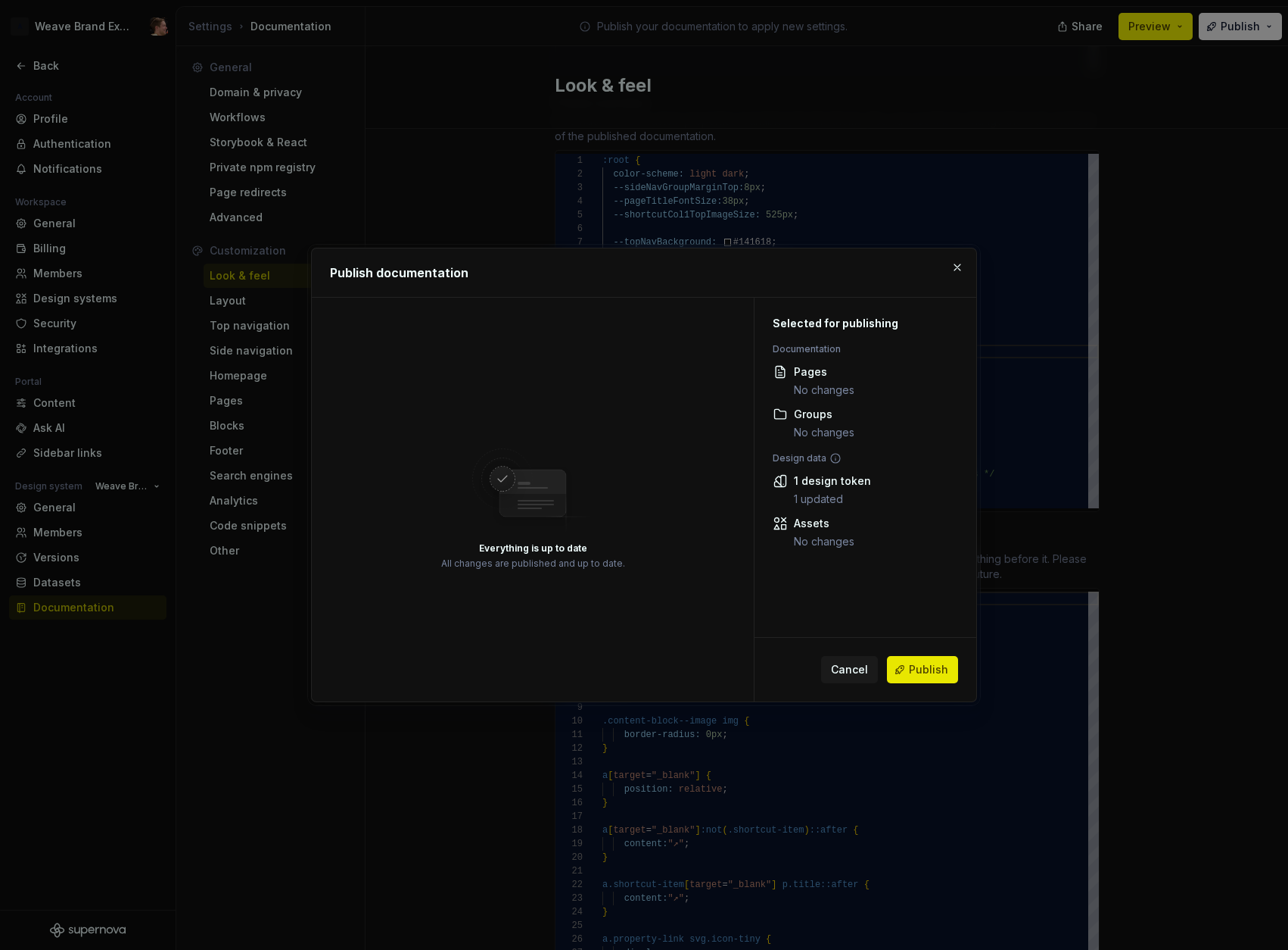
drag, startPoint x: 930, startPoint y: 659, endPoint x: 1005, endPoint y: 688, distance: 80.4
click at [930, 659] on button "Publish" at bounding box center [923, 670] width 71 height 28
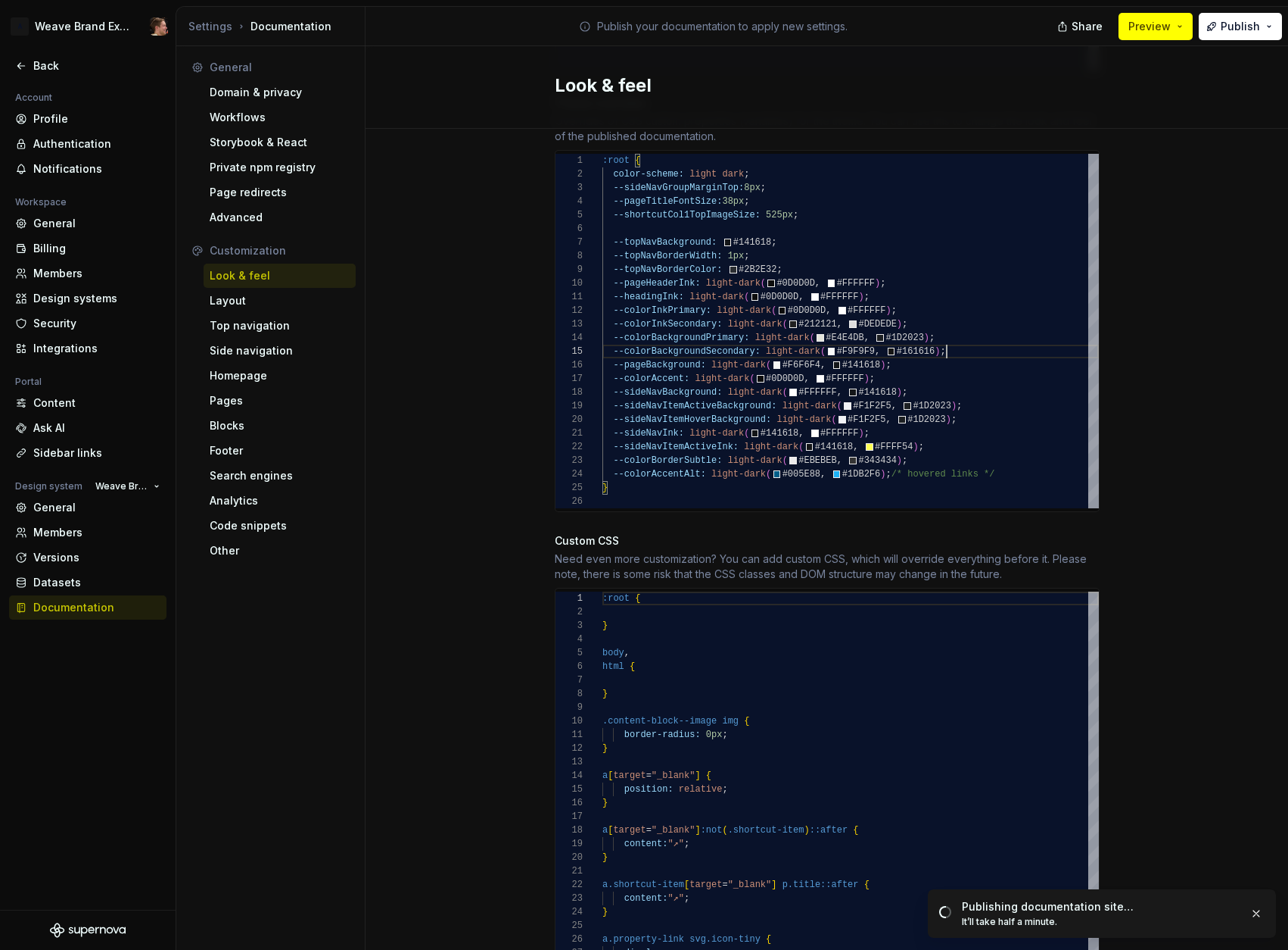
click at [969, 329] on div ":root { color-scheme: light dark ; --sideNavGroupMarginTop: 8px ; --pageTitleFo…" at bounding box center [851, 331] width 496 height 355
click at [962, 325] on div ":root { color-scheme: light dark ; --sideNavGroupMarginTop: 8px ; --pageTitleFo…" at bounding box center [851, 331] width 496 height 355
drag, startPoint x: 964, startPoint y: 330, endPoint x: 806, endPoint y: 363, distance: 161.4
click at [964, 345] on div "--colorBackgroundSecondary: light-dark ( #F9F9F9 , #161616 ) ;" at bounding box center [851, 352] width 496 height 14
click at [42, 76] on div "Back" at bounding box center [88, 66] width 158 height 25
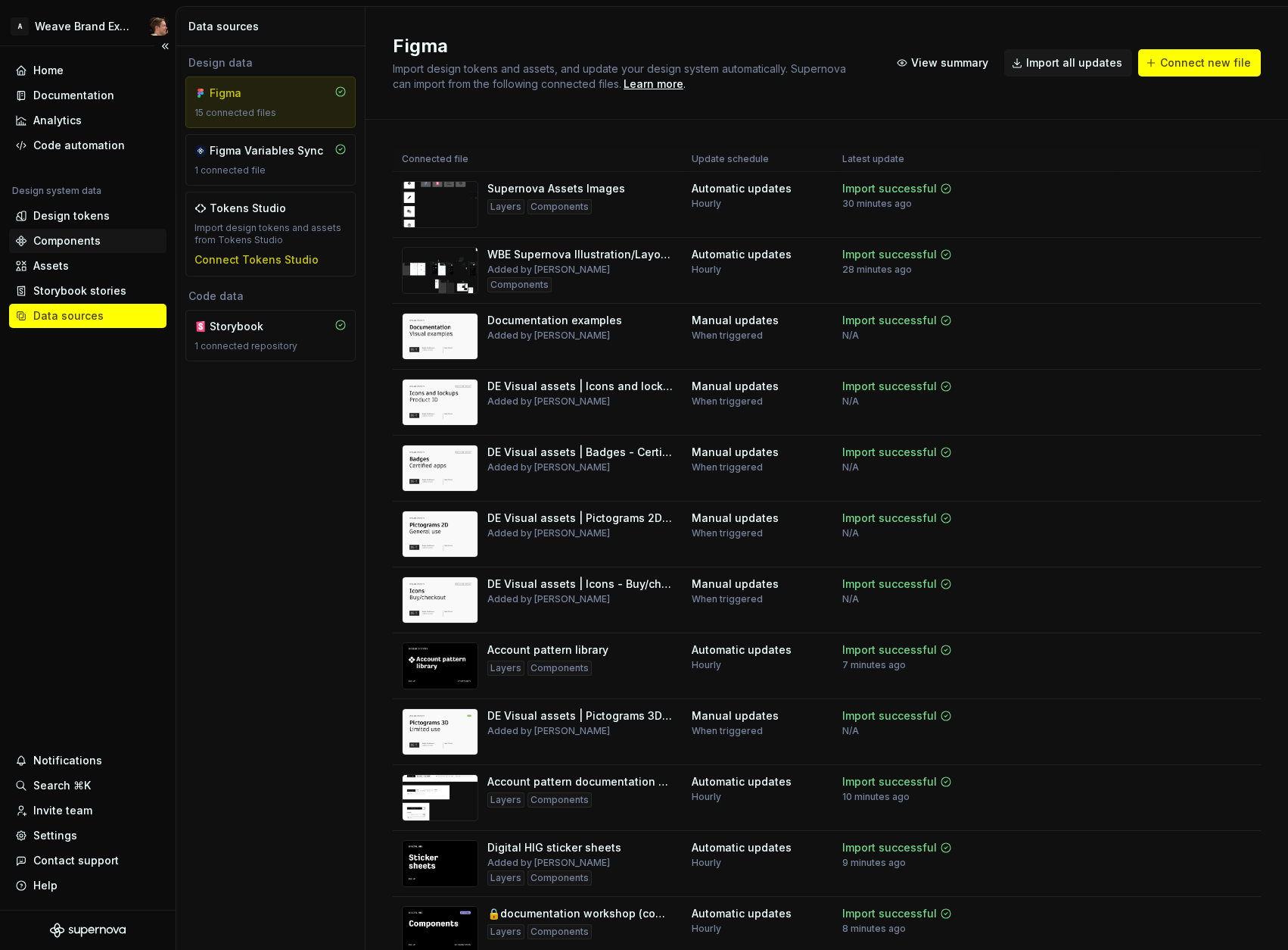
click at [75, 241] on div "Components" at bounding box center [67, 241] width 67 height 15
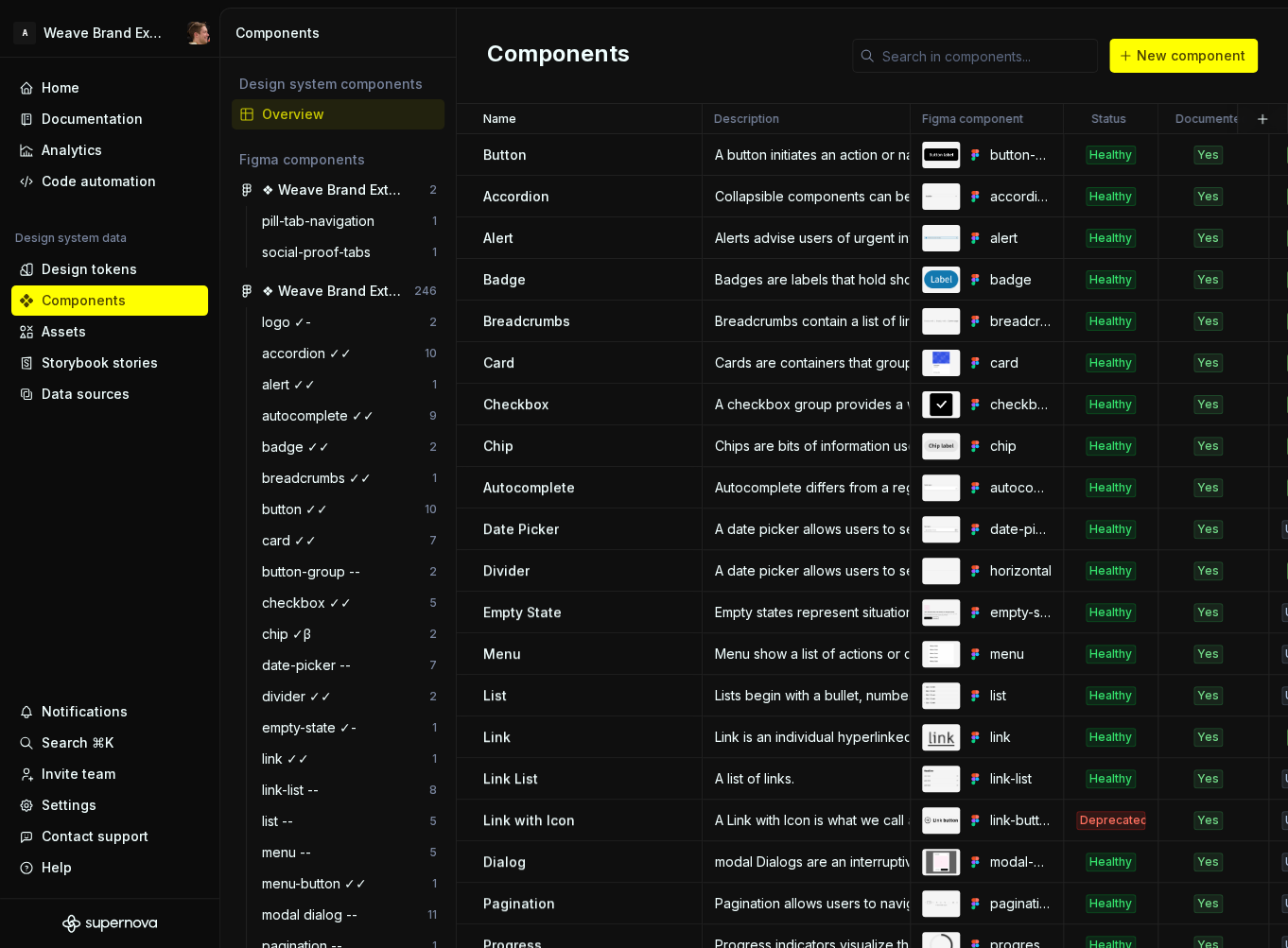
drag, startPoint x: 17, startPoint y: 84, endPoint x: 455, endPoint y: 54, distance: 439.0
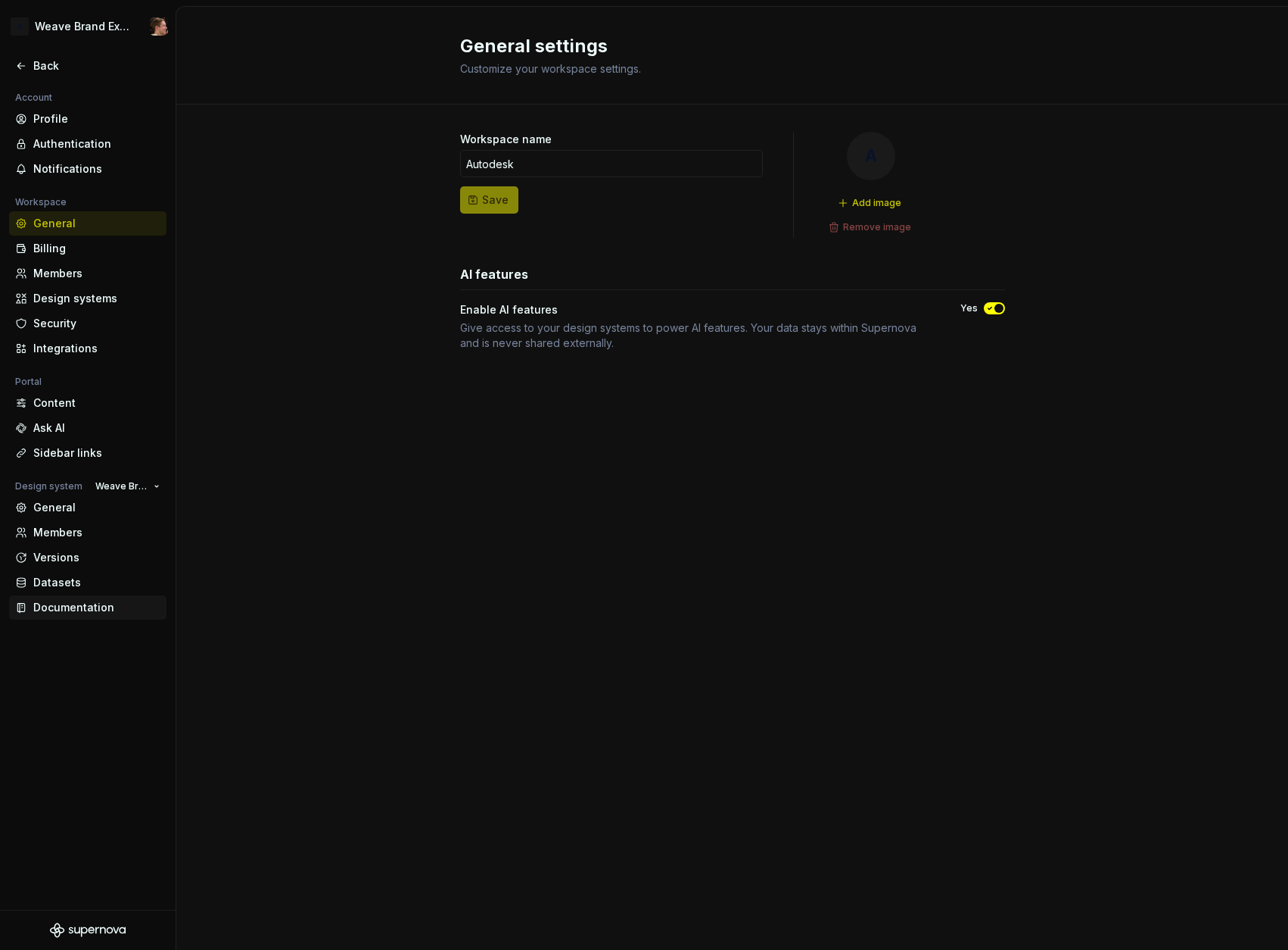
click at [64, 608] on div "Documentation" at bounding box center [96, 608] width 127 height 15
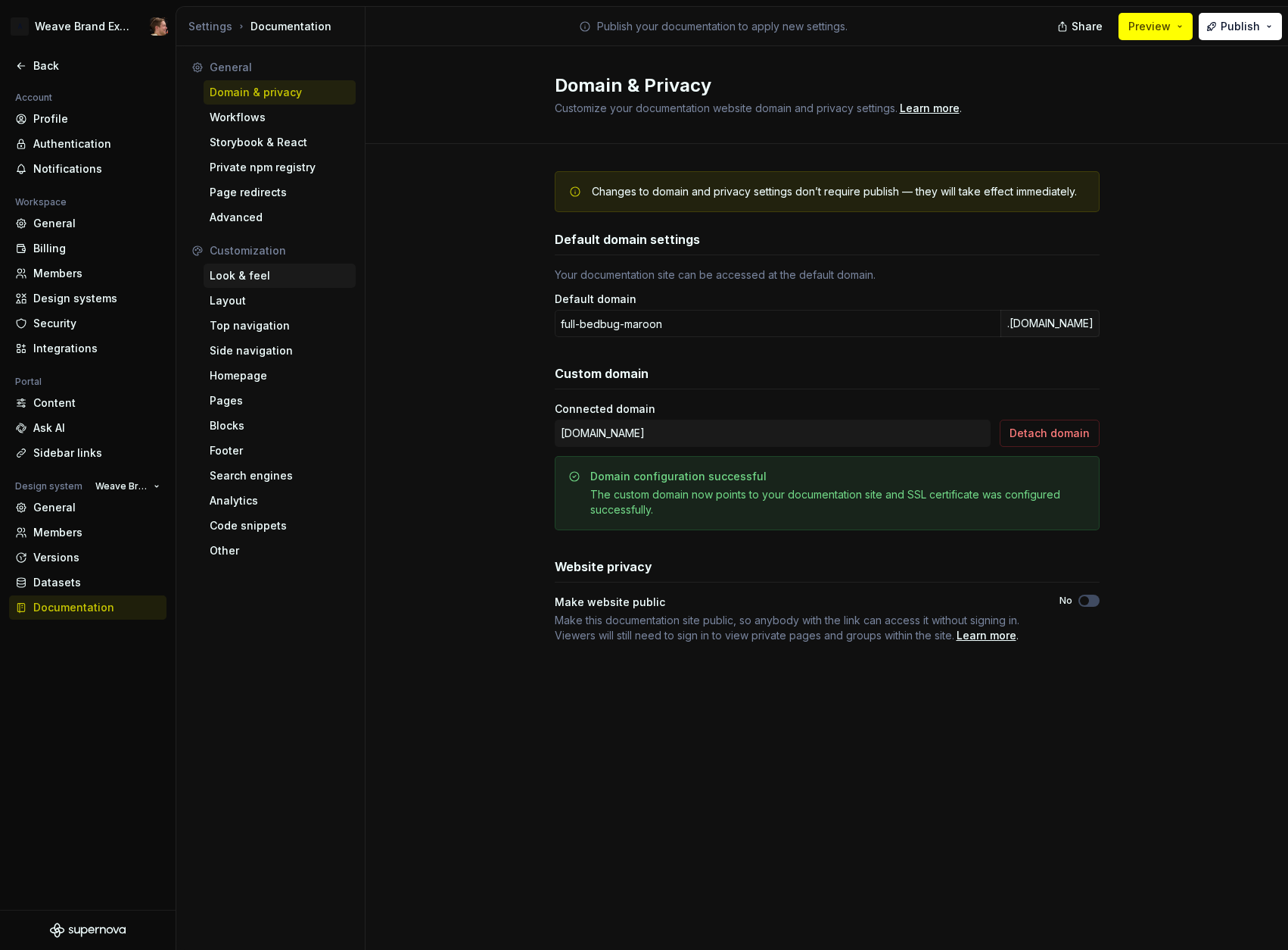
click at [267, 278] on div "Look & feel" at bounding box center [280, 276] width 140 height 15
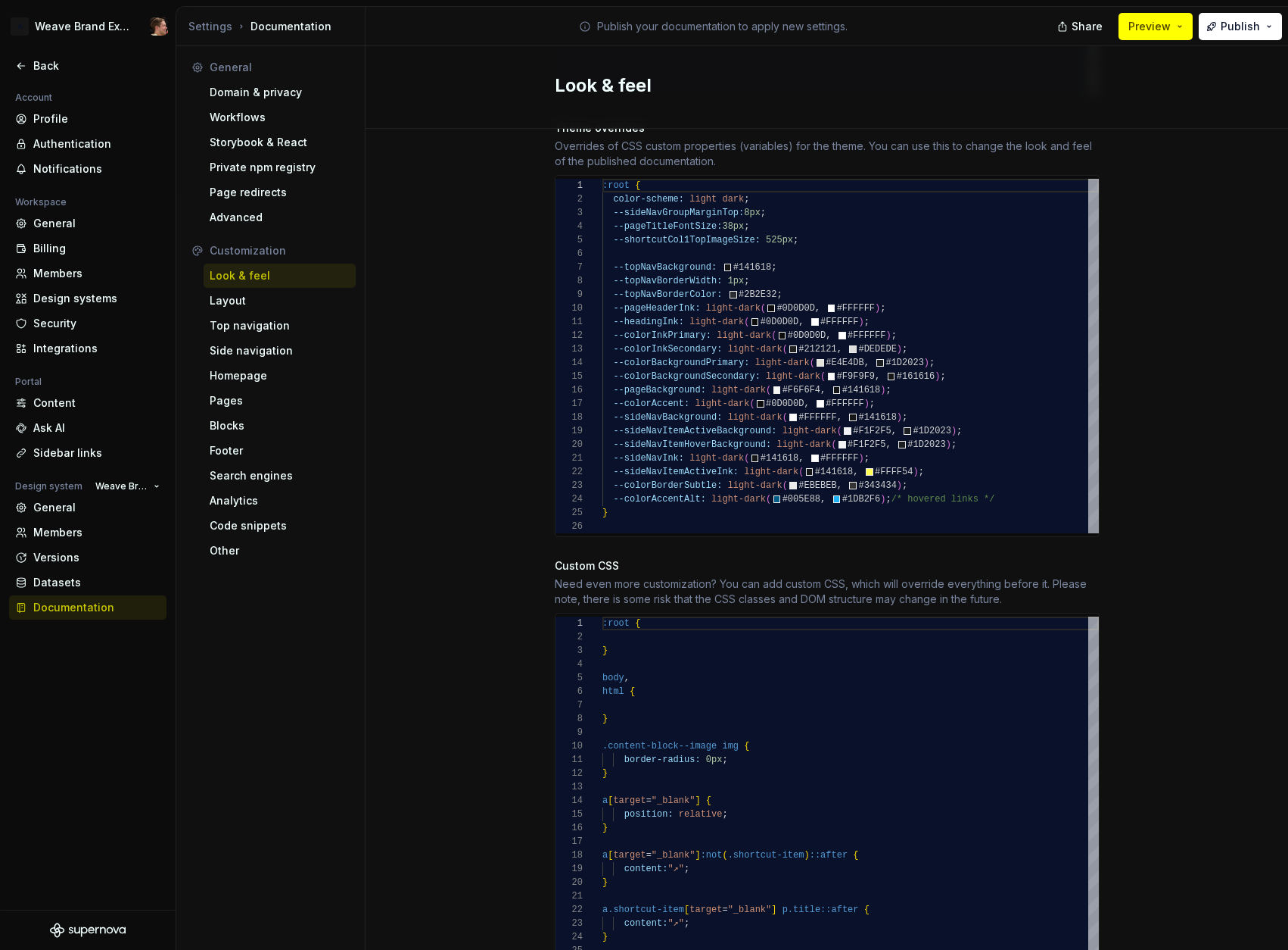
click at [1196, 420] on div "Site logo A company logo that will be displayed on all pages on your documentat…" at bounding box center [826, 266] width 923 height 1900
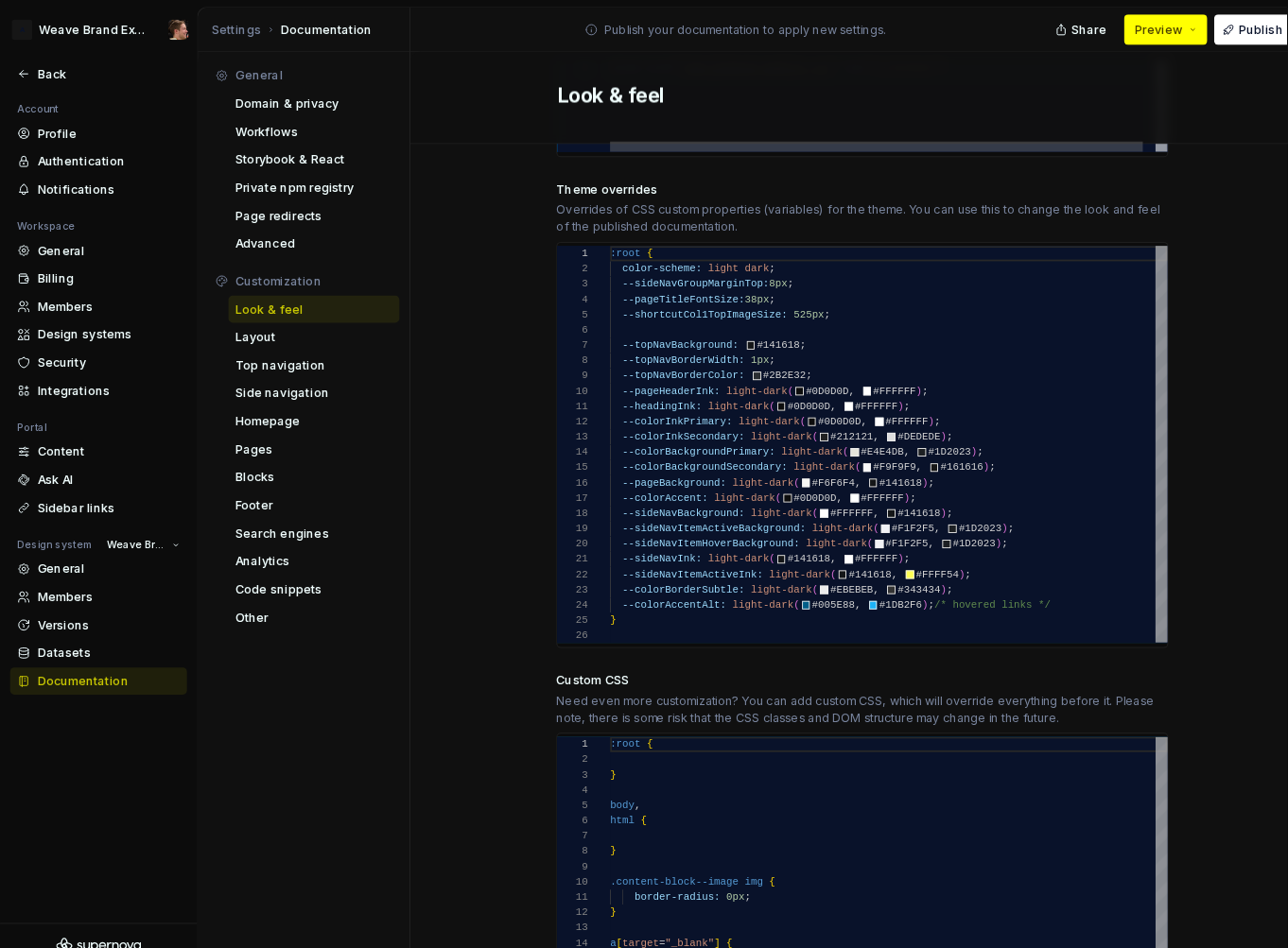
scroll to position [963, 0]
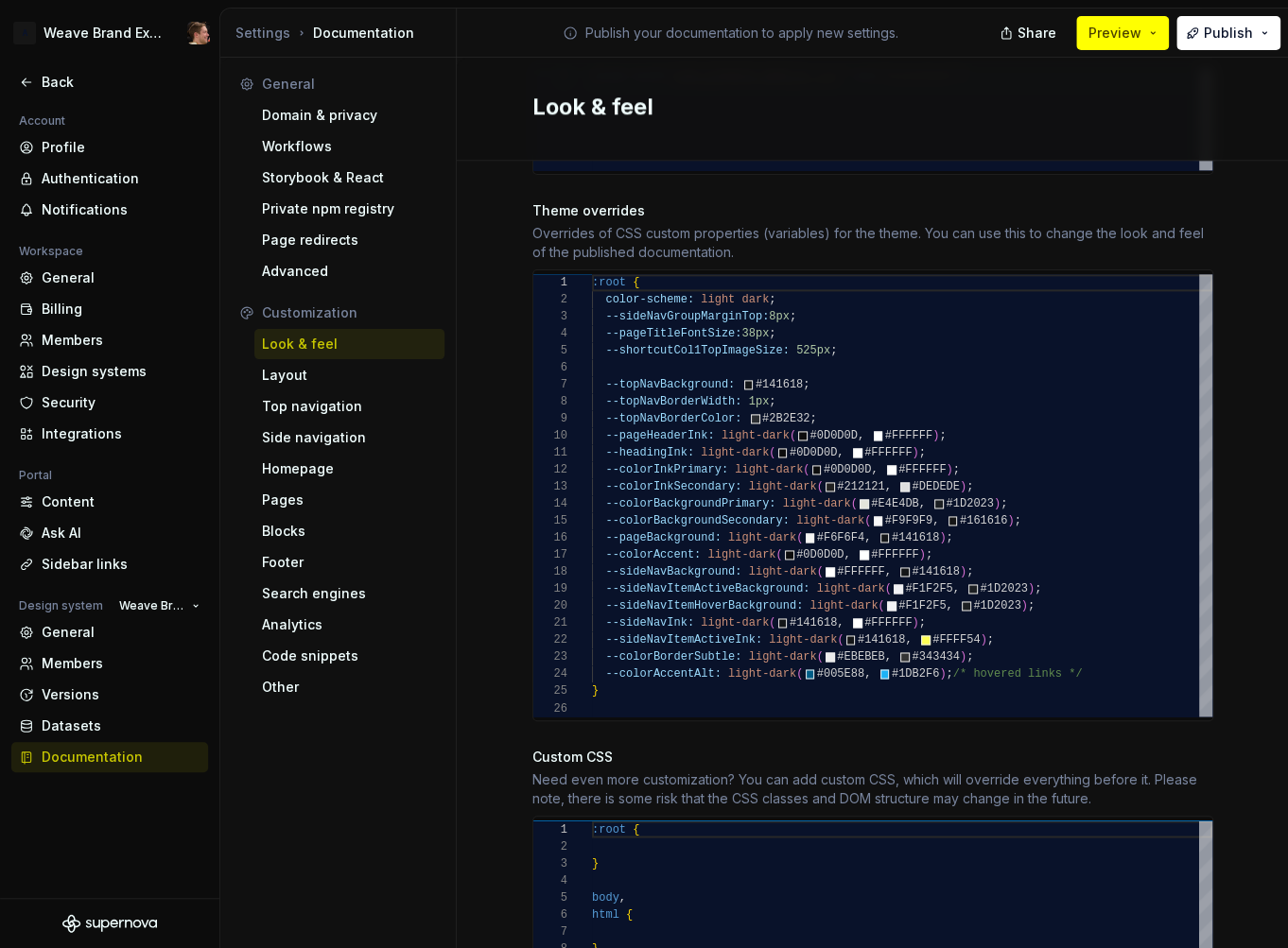
click at [473, 223] on div "Site logo A company logo that will be displayed on all pages on your documentat…" at bounding box center [872, 384] width 832 height 2372
click at [506, 273] on div "Site logo A company logo that will be displayed on all pages on your documentat…" at bounding box center [872, 384] width 832 height 2372
drag, startPoint x: 601, startPoint y: 366, endPoint x: 788, endPoint y: 389, distance: 188.4
click at [771, 387] on div ":root { color-scheme: light dark ; --sideNavGroupMarginTop: 8px ; --pageTitleFo…" at bounding box center [902, 496] width 620 height 443
drag, startPoint x: 848, startPoint y: 399, endPoint x: 738, endPoint y: 403, distance: 110.1
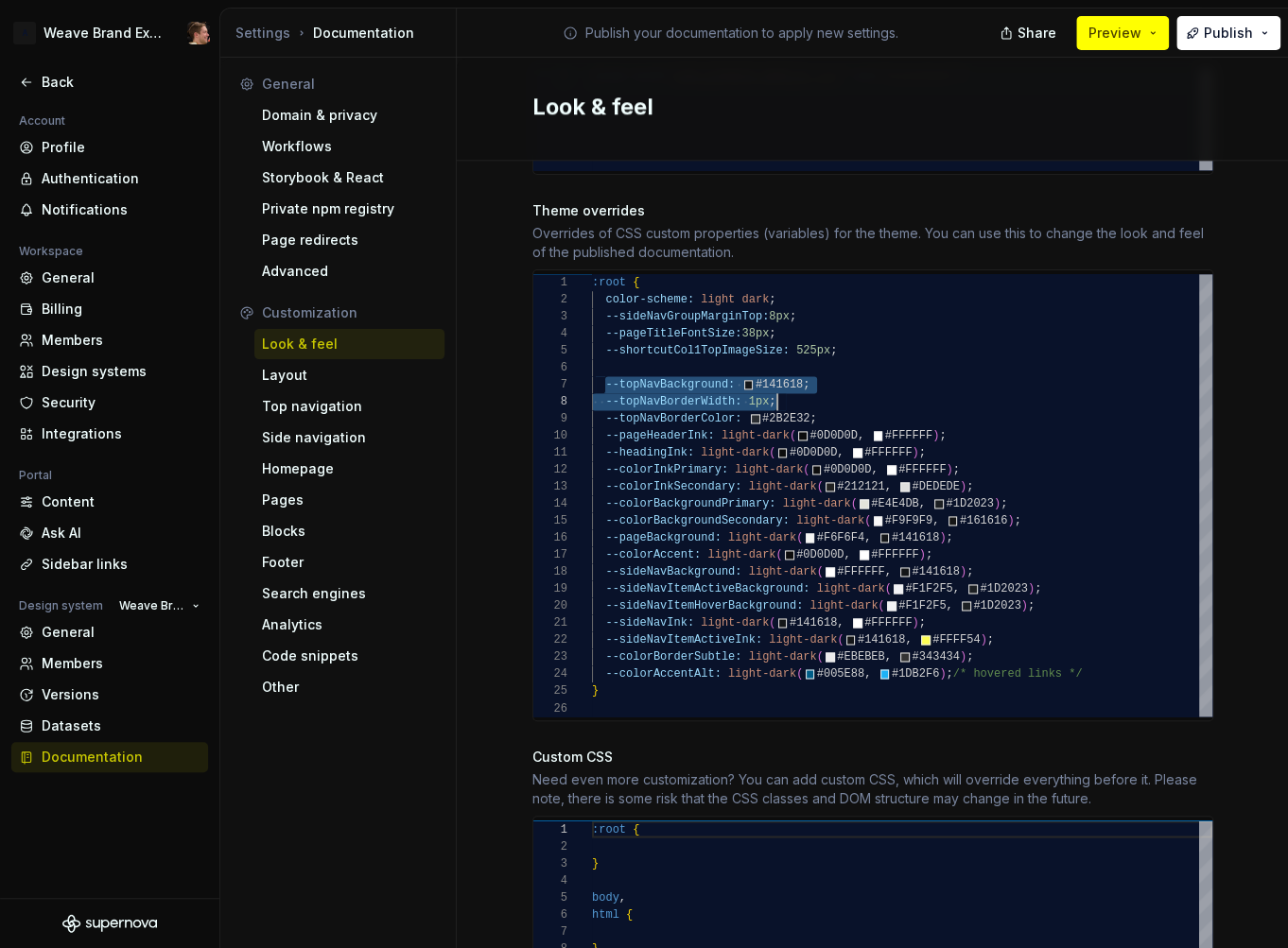
click at [848, 399] on div ":root { color-scheme: light dark ; --sideNavGroupMarginTop: 8px ; --pageTitleFo…" at bounding box center [902, 496] width 620 height 443
drag, startPoint x: 614, startPoint y: 398, endPoint x: 727, endPoint y: 400, distance: 113.0
click at [727, 400] on div ":root { color-scheme: light dark ; --sideNavGroupMarginTop: 8px ; --pageTitleFo…" at bounding box center [902, 496] width 620 height 443
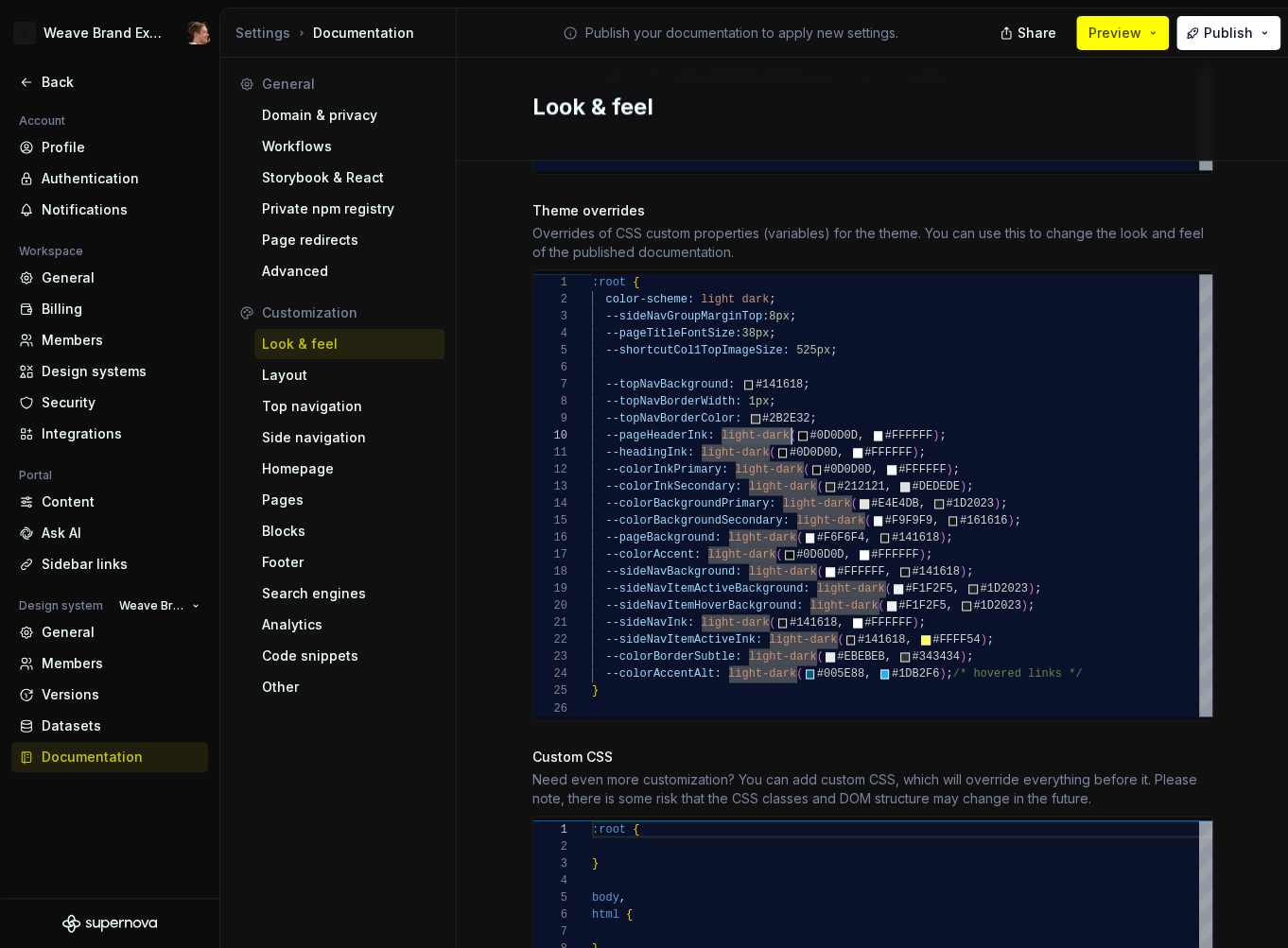
scroll to position [153, 199]
drag, startPoint x: 716, startPoint y: 420, endPoint x: 784, endPoint y: 417, distance: 68.1
click at [784, 417] on div ":root { color-scheme: light dark ; --sideNavGroupMarginTop: 8px ; --pageTitleFo…" at bounding box center [902, 496] width 620 height 443
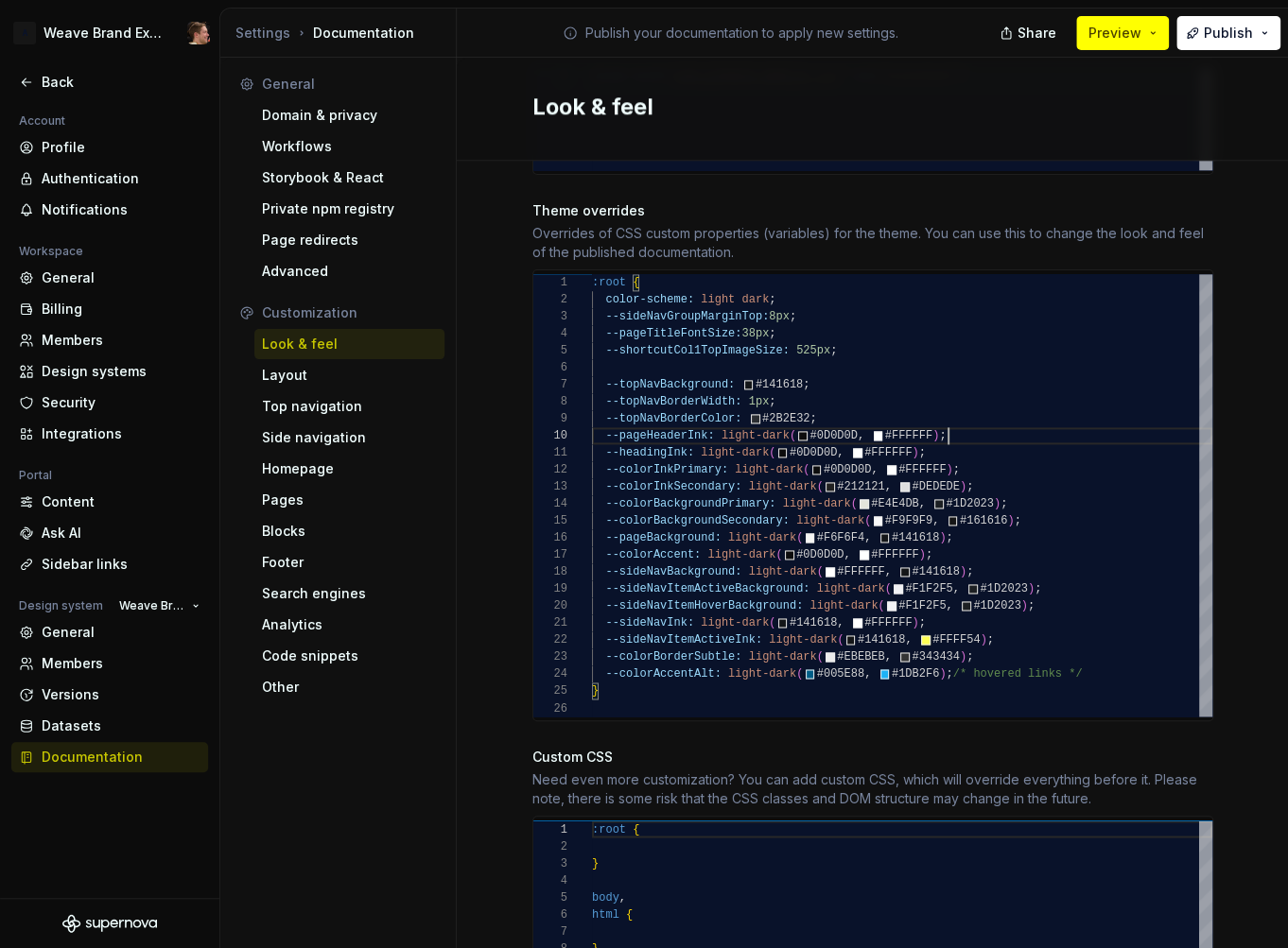
scroll to position [153, 326]
click at [961, 420] on div ":root { color-scheme: light dark ; --sideNavGroupMarginTop: 8px ; --pageTitleFo…" at bounding box center [902, 496] width 620 height 443
click at [819, 416] on div ":root { color-scheme: light dark ; --sideNavGroupMarginTop: 8px ; --pageTitleFo…" at bounding box center [902, 496] width 620 height 443
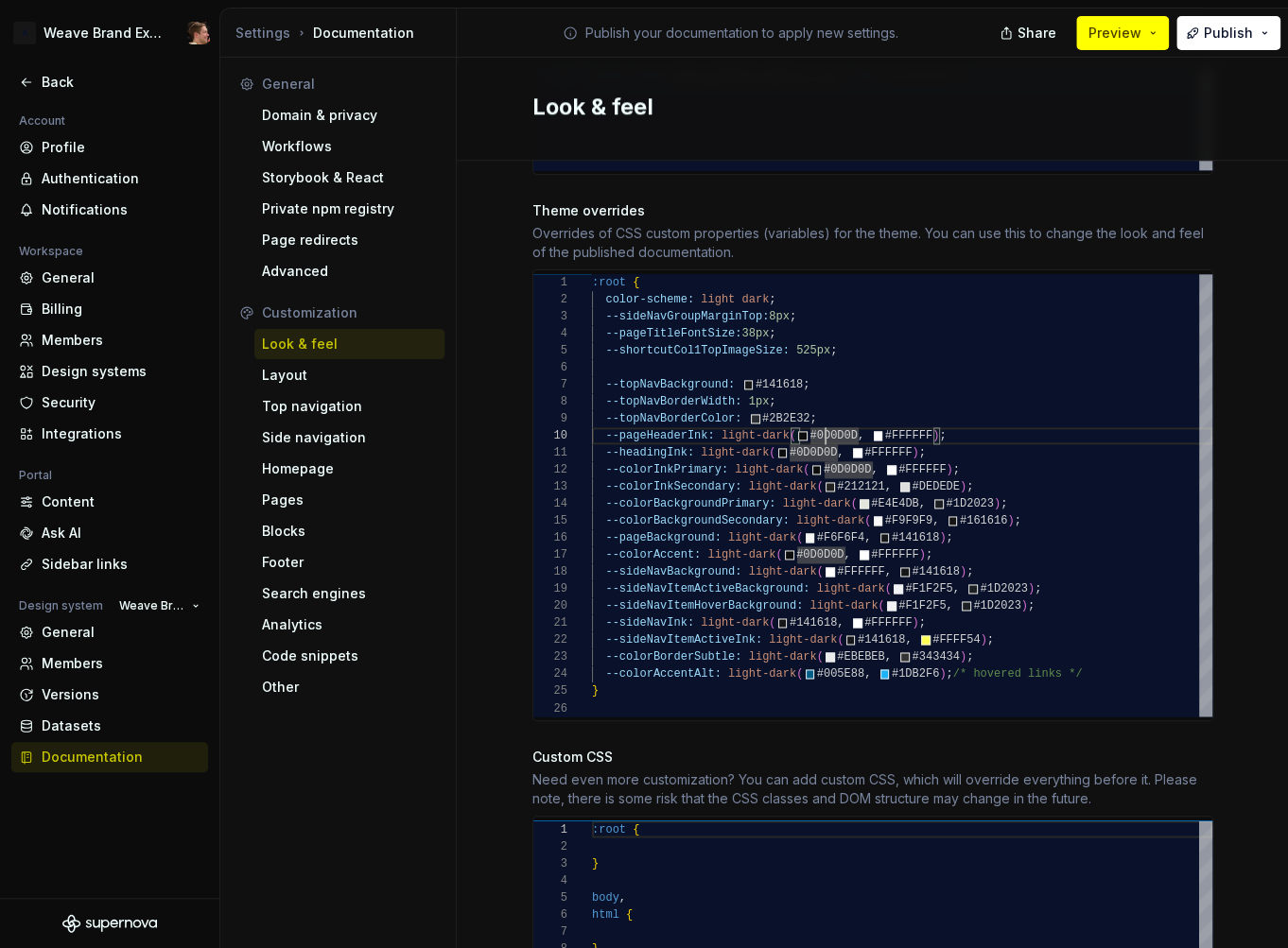
click at [899, 414] on div ":root { color-scheme: light dark ; --sideNavGroupMarginTop: 8px ; --pageTitleFo…" at bounding box center [902, 496] width 620 height 443
click at [655, 416] on div ":root { color-scheme: light dark ; --sideNavGroupMarginTop: 8px ; --pageTitleFo…" at bounding box center [902, 496] width 620 height 443
click at [1040, 454] on div ":root { color-scheme: light dark ; --sideNavGroupMarginTop: 8px ; --pageTitleFo…" at bounding box center [902, 496] width 620 height 443
click at [1086, 624] on div ":root { color-scheme: light dark ; --sideNavGroupMarginTop: 8px ; --pageTitleFo…" at bounding box center [902, 496] width 620 height 443
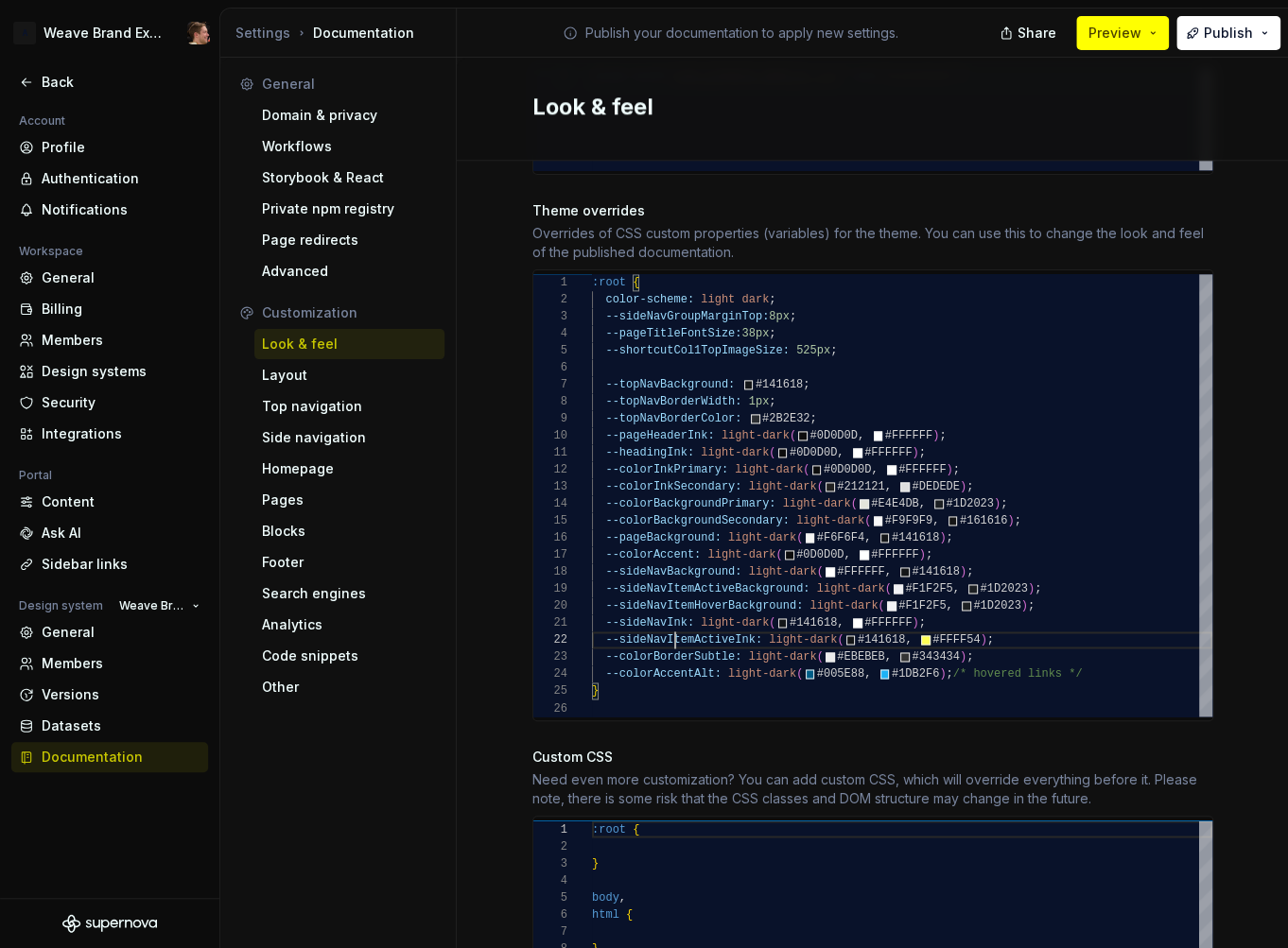
scroll to position [17, 82]
click at [665, 622] on div ":root { color-scheme: light dark ; --sideNavGroupMarginTop: 8px ; --pageTitleFo…" at bounding box center [902, 496] width 620 height 443
drag, startPoint x: 708, startPoint y: 623, endPoint x: 728, endPoint y: 623, distance: 20.0
click at [708, 623] on div ":root { color-scheme: light dark ; --sideNavGroupMarginTop: 8px ; --pageTitleFo…" at bounding box center [902, 496] width 620 height 443
drag, startPoint x: 734, startPoint y: 623, endPoint x: 890, endPoint y: 630, distance: 156.2
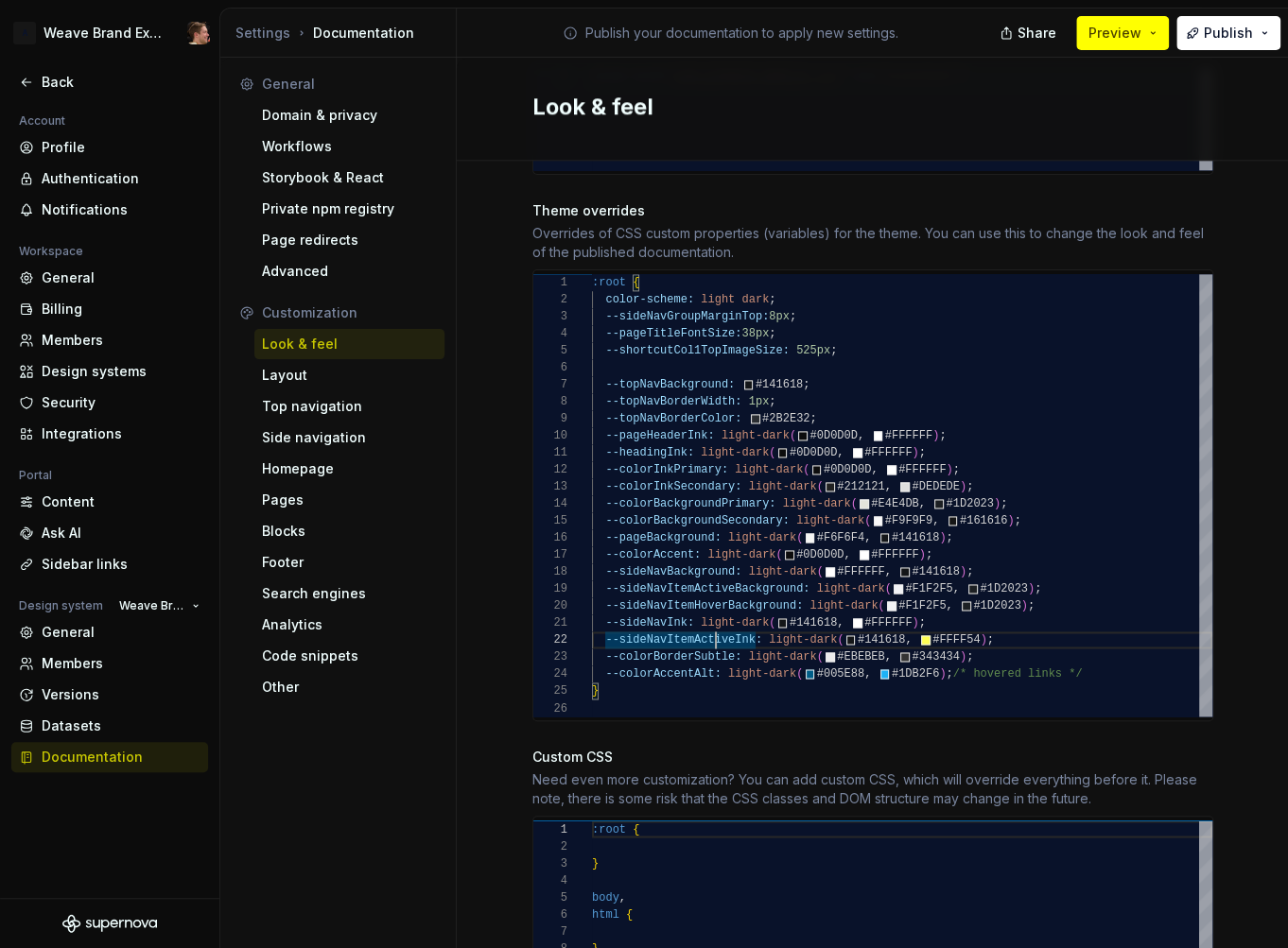
click at [735, 623] on div ":root { color-scheme: light dark ; --sideNavGroupMarginTop: 8px ; --pageTitleFo…" at bounding box center [902, 496] width 620 height 443
click at [1028, 622] on div ":root { color-scheme: light dark ; --sideNavGroupMarginTop: 8px ; --pageTitleFo…" at bounding box center [902, 496] width 620 height 443
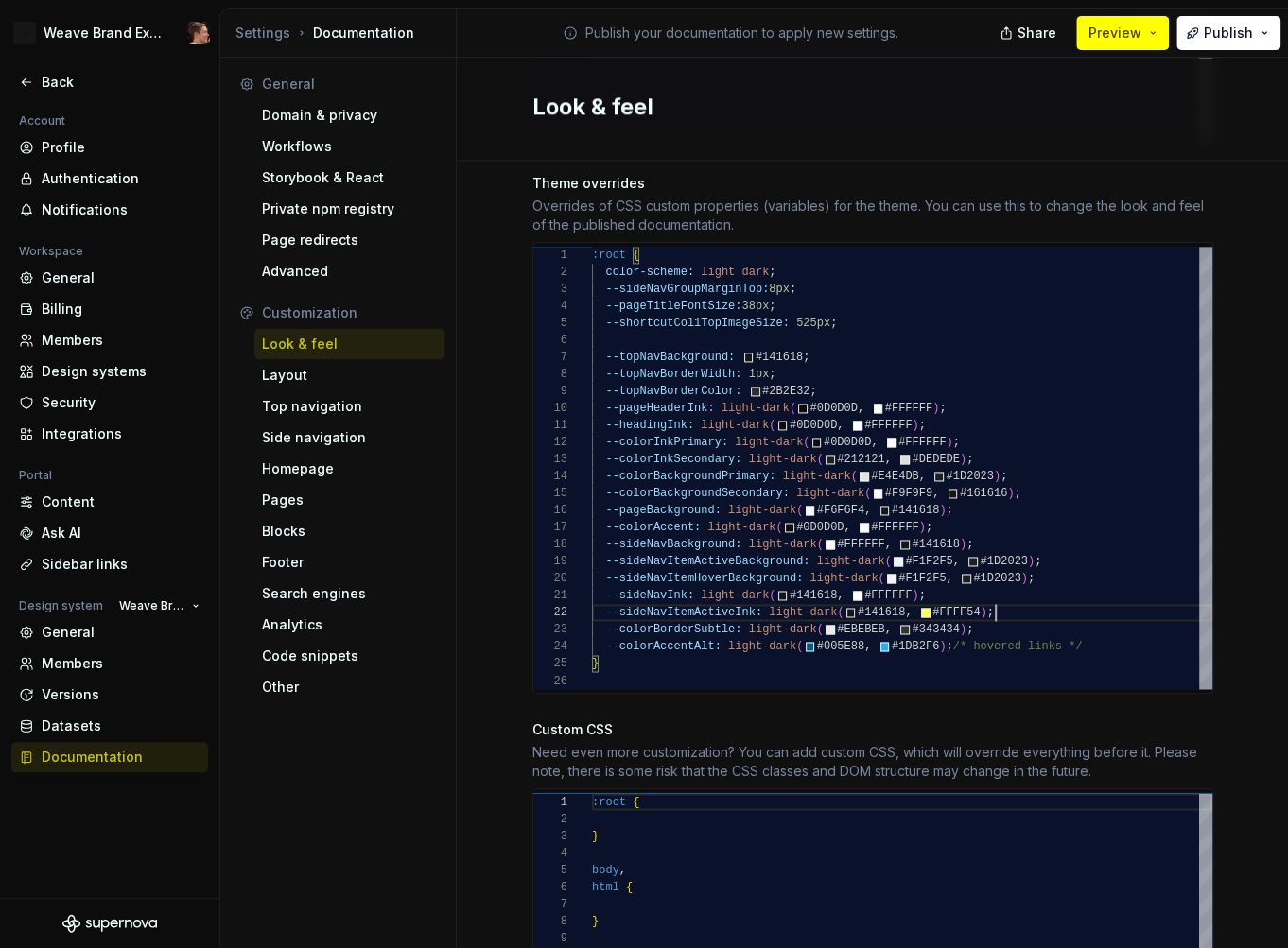
scroll to position [881, 0]
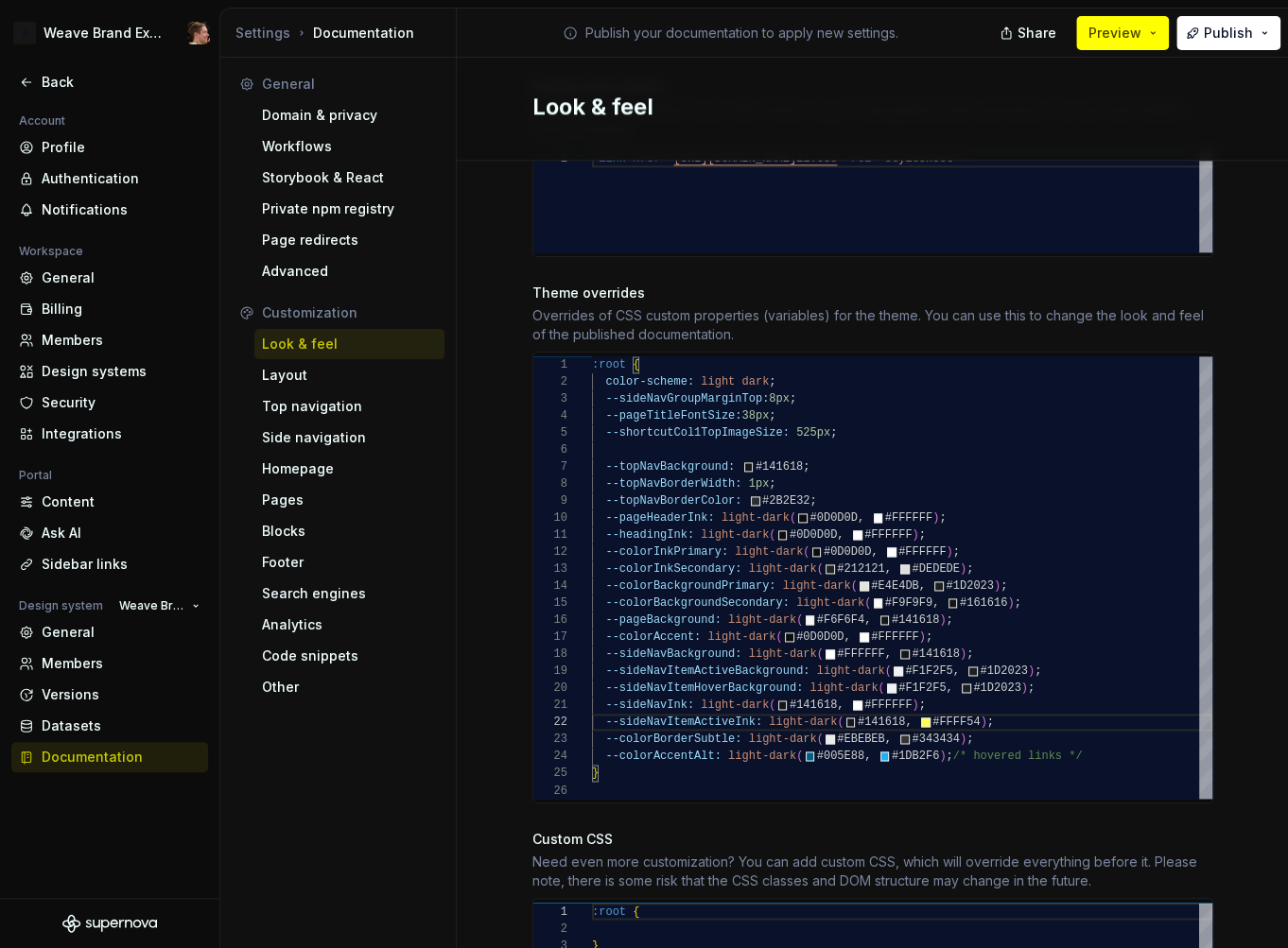
type textarea "**********"
click at [597, 446] on div ":root { color-scheme: light dark ; --sideNavGroupMarginTop: 8px ; --pageTitleFo…" at bounding box center [902, 578] width 620 height 443
